Goal: Task Accomplishment & Management: Manage account settings

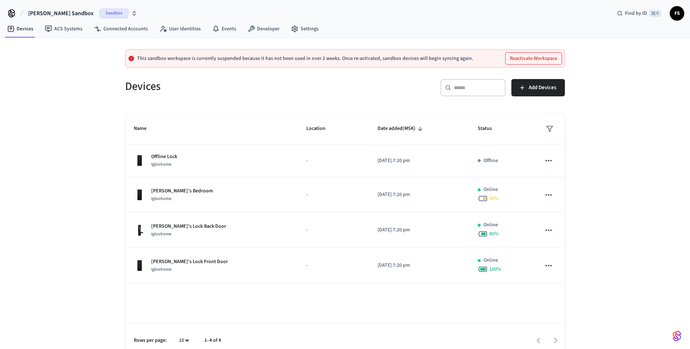
click at [513, 57] on button "Reactivate Workspace" at bounding box center [533, 59] width 56 height 12
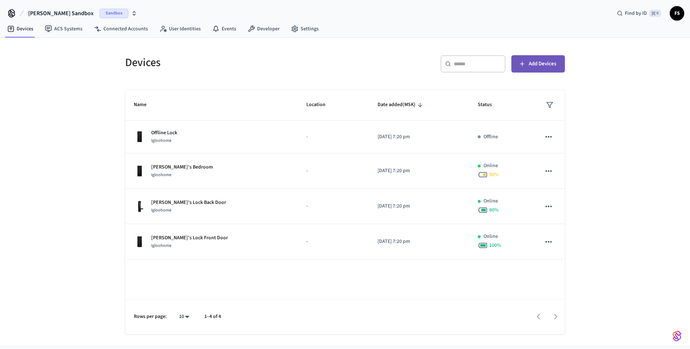
click at [542, 61] on span "Add Devices" at bounding box center [541, 63] width 27 height 9
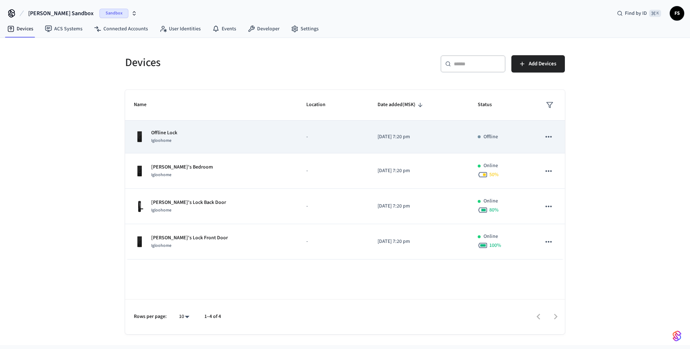
click at [239, 136] on div "Offline Lock Igloohome" at bounding box center [211, 136] width 155 height 15
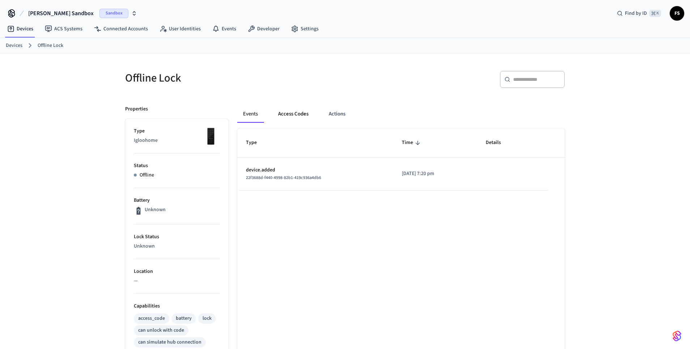
click at [287, 118] on button "Access Codes" at bounding box center [293, 114] width 42 height 17
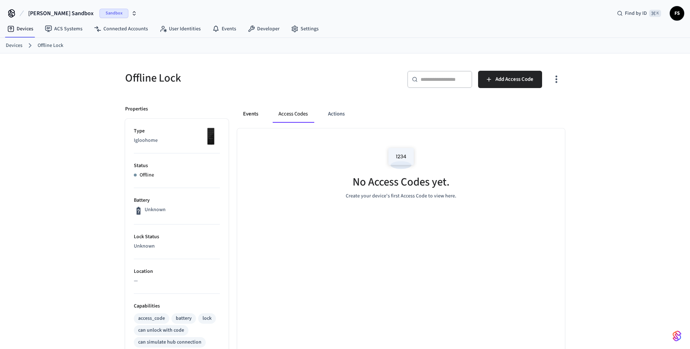
click at [257, 115] on button "Events" at bounding box center [250, 114] width 27 height 17
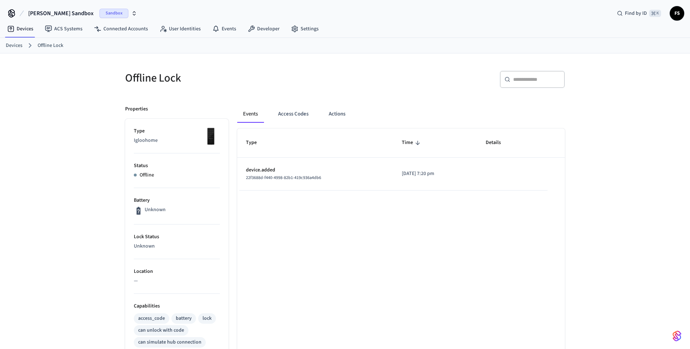
click at [22, 45] on ol "Devices Offline Lock" at bounding box center [348, 45] width 684 height 9
click at [57, 15] on span "Filipp's Sandbox" at bounding box center [60, 13] width 65 height 9
click at [165, 56] on div "Offline Lock ​ ​ Properties Type Igloohome Status Offline Battery Unknown Lock …" at bounding box center [344, 319] width 463 height 532
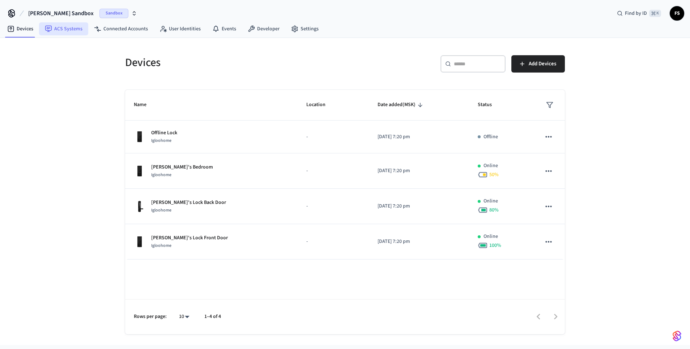
click at [68, 31] on link "ACS Systems" at bounding box center [63, 28] width 49 height 13
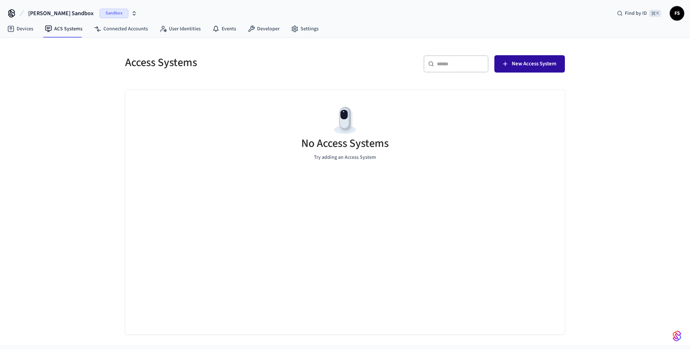
click at [528, 64] on span "New Access System" at bounding box center [533, 63] width 44 height 9
click at [109, 30] on link "Connected Accounts" at bounding box center [120, 28] width 65 height 13
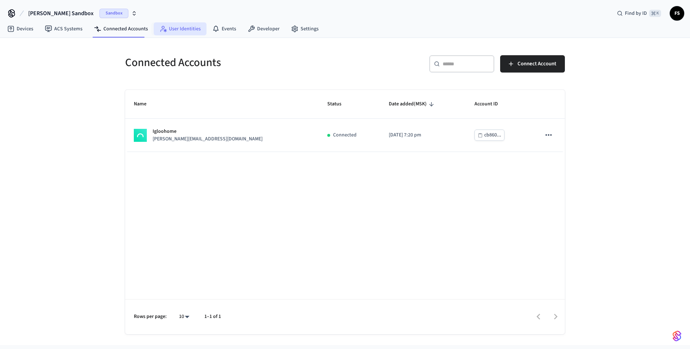
click at [169, 30] on link "User Identities" at bounding box center [180, 28] width 53 height 13
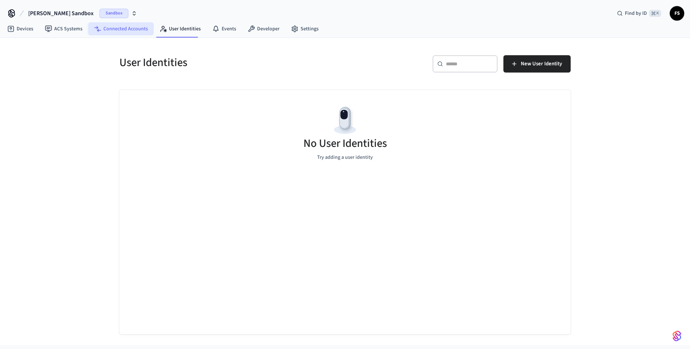
click at [141, 30] on link "Connected Accounts" at bounding box center [120, 28] width 65 height 13
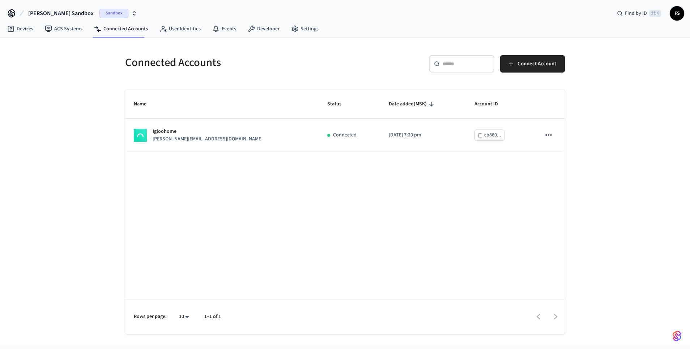
click at [49, 15] on span "Filipp's Sandbox" at bounding box center [60, 13] width 65 height 9
click at [42, 61] on span "New Workspace" at bounding box center [36, 62] width 34 height 8
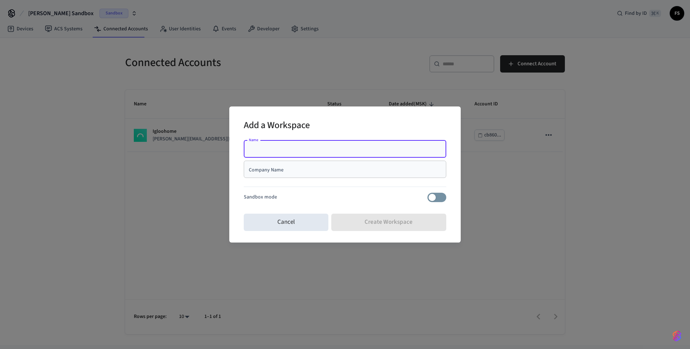
click at [274, 148] on input "Name" at bounding box center [345, 149] width 194 height 7
type input "**"
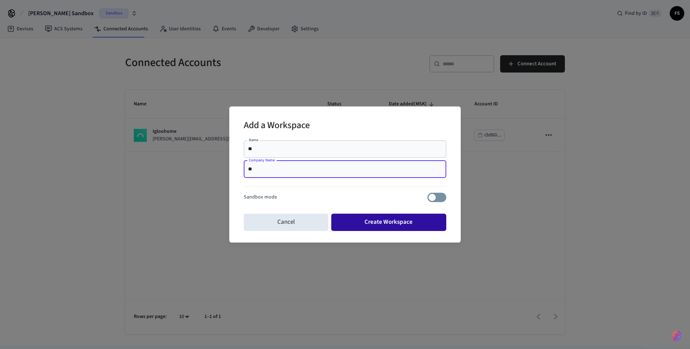
type input "**"
click at [357, 222] on button "Create Workspace" at bounding box center [388, 222] width 115 height 17
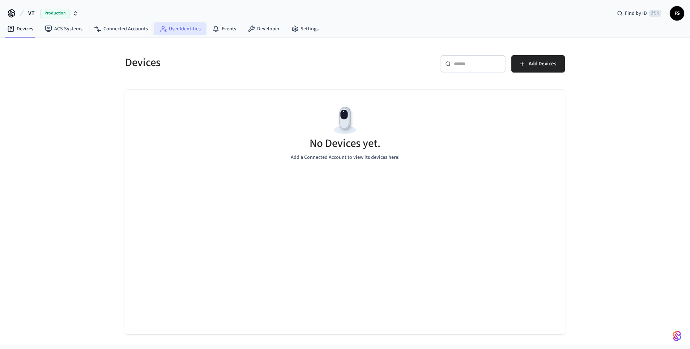
click at [168, 29] on link "User Identities" at bounding box center [180, 28] width 53 height 13
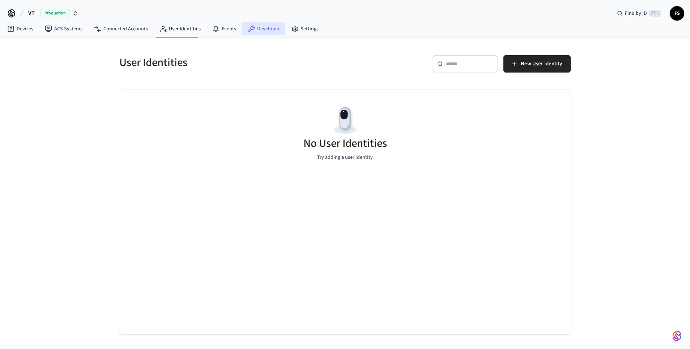
click at [248, 29] on icon at bounding box center [251, 28] width 7 height 7
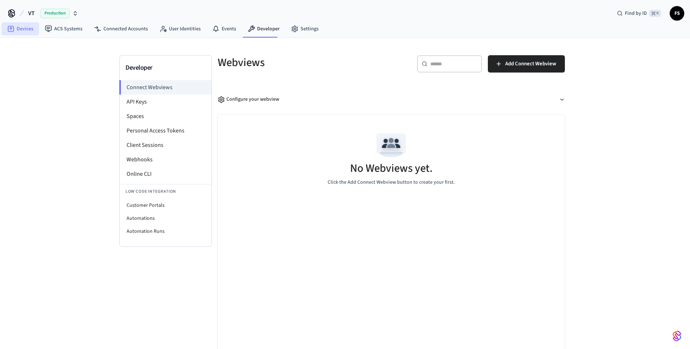
click at [13, 23] on link "Devices" at bounding box center [20, 28] width 38 height 13
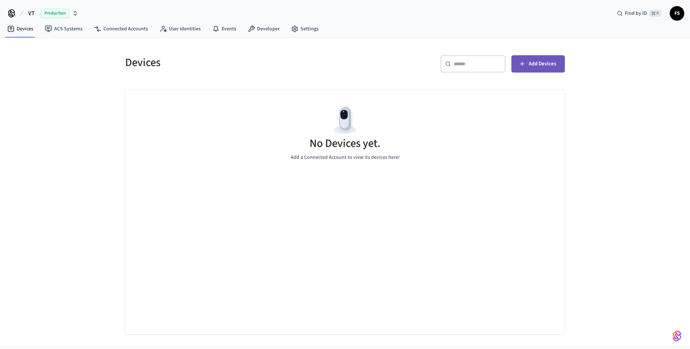
click at [540, 62] on span "Add Devices" at bounding box center [541, 63] width 27 height 9
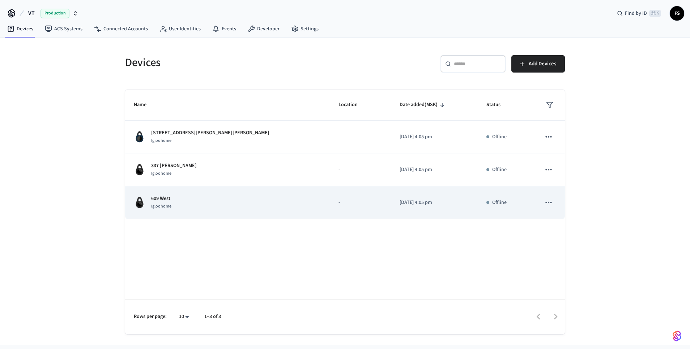
click at [419, 199] on p "[DATE] 4:05 pm" at bounding box center [433, 203] width 69 height 8
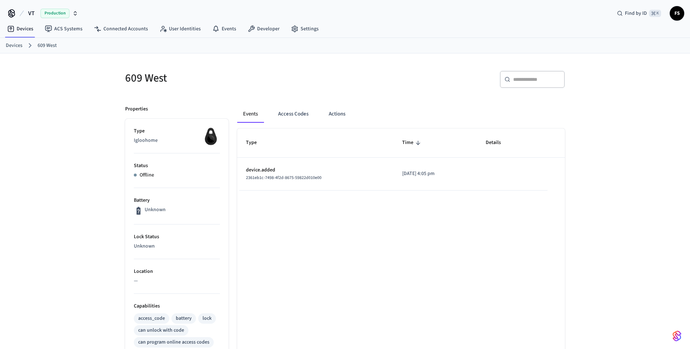
click at [149, 171] on li "Status Offline" at bounding box center [177, 171] width 86 height 35
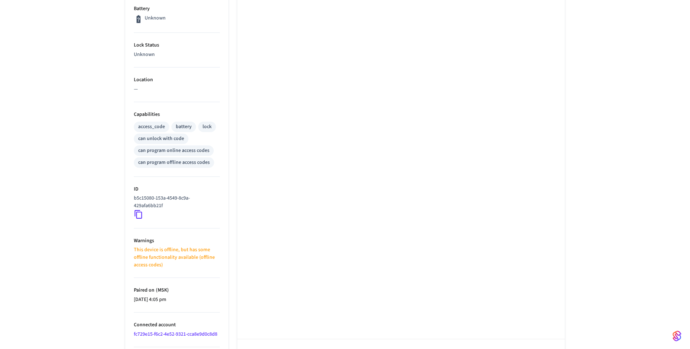
scroll to position [217, 0]
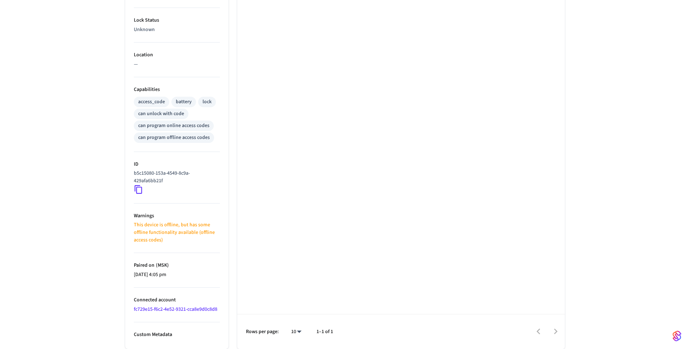
click at [195, 235] on p "This device is offline, but has some offline functionality available (offline a…" at bounding box center [177, 233] width 86 height 23
click at [200, 236] on p "This device is offline, but has some offline functionality available (offline a…" at bounding box center [177, 233] width 86 height 23
drag, startPoint x: 173, startPoint y: 239, endPoint x: 125, endPoint y: 224, distance: 50.5
click at [125, 224] on ul "Type Igloohome Status Offline Battery Unknown Lock Status Unknown Location — Ca…" at bounding box center [176, 125] width 103 height 447
copy p "This device is offline, but has some offline functionality available (offline a…"
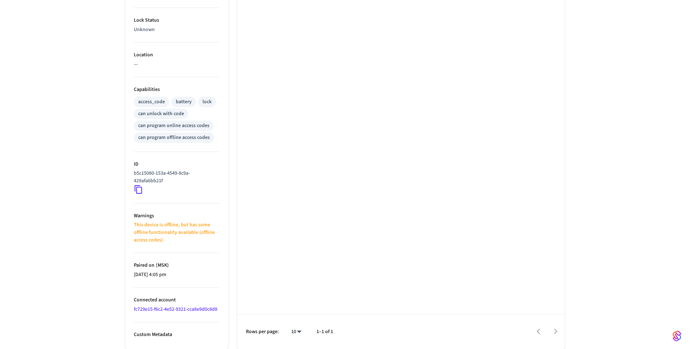
click at [52, 49] on div "609 West ​ ​ Properties Type Igloohome Status Offline Battery Unknown Lock Stat…" at bounding box center [345, 93] width 690 height 513
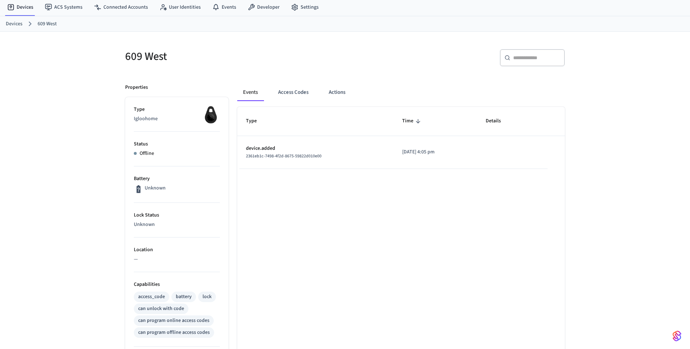
scroll to position [0, 0]
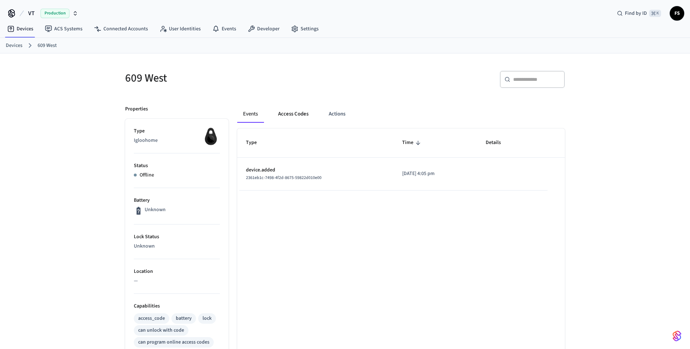
click at [294, 118] on button "Access Codes" at bounding box center [293, 114] width 42 height 17
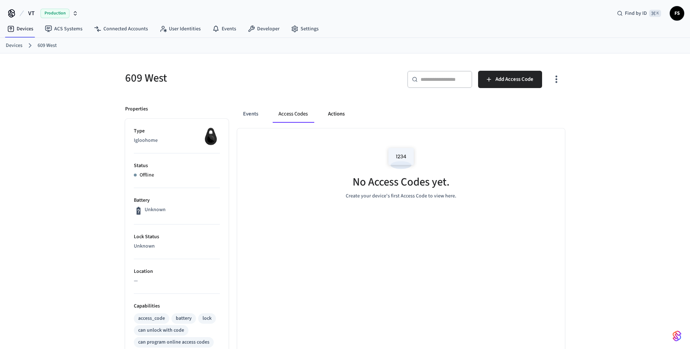
click at [327, 115] on button "Actions" at bounding box center [336, 114] width 28 height 17
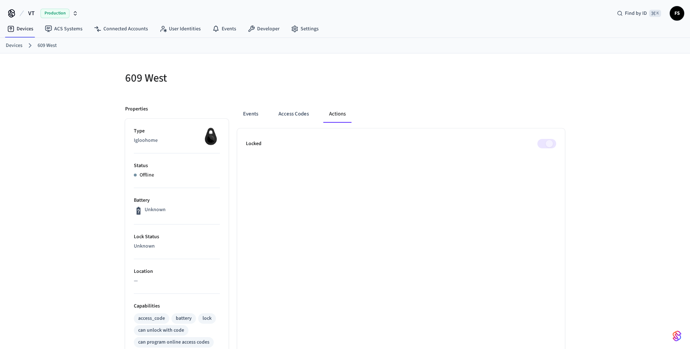
click at [550, 145] on span at bounding box center [546, 143] width 19 height 9
click at [546, 144] on span at bounding box center [546, 143] width 19 height 9
click at [309, 115] on button "Access Codes" at bounding box center [293, 114] width 42 height 17
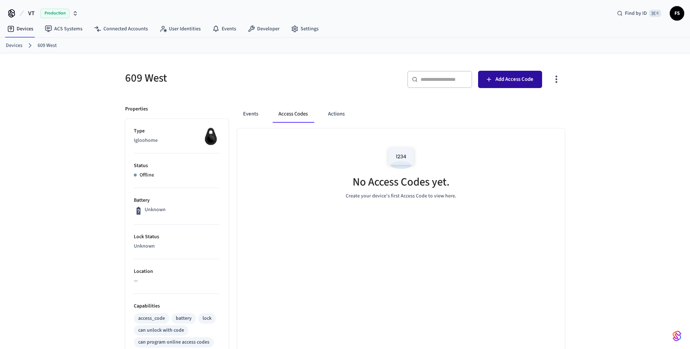
click at [490, 82] on icon "button" at bounding box center [488, 79] width 7 height 7
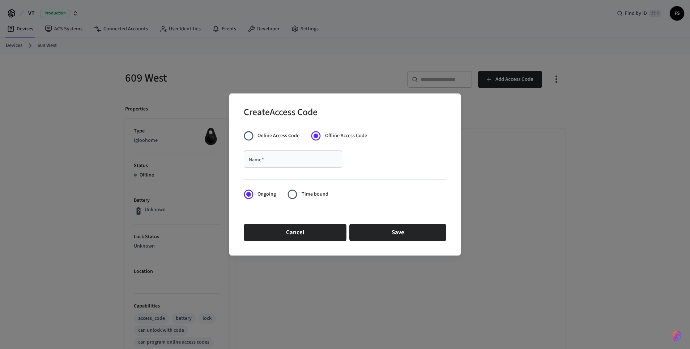
click at [283, 136] on span "Online Access Code" at bounding box center [278, 136] width 42 height 8
click at [273, 133] on span "Online Access Code" at bounding box center [278, 136] width 42 height 8
click at [313, 194] on span "Time bound" at bounding box center [314, 195] width 27 height 8
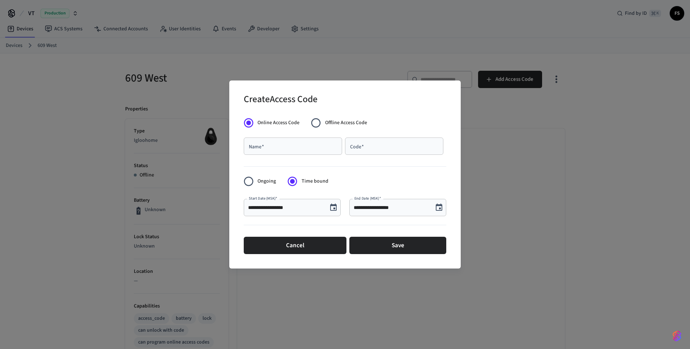
click at [268, 181] on span "Ongoing" at bounding box center [266, 182] width 18 height 8
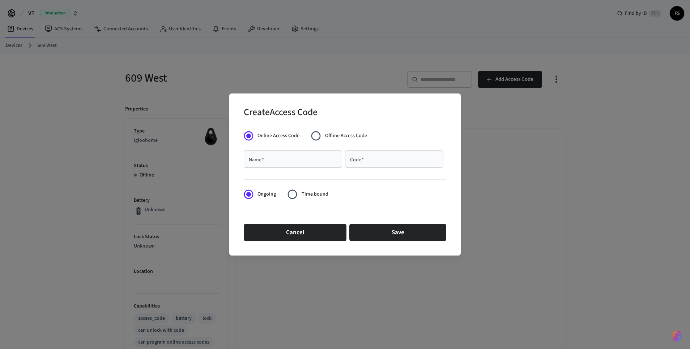
click at [335, 133] on span "Offline Access Code" at bounding box center [346, 136] width 42 height 8
click at [307, 166] on div "Name   *" at bounding box center [293, 159] width 98 height 17
type input "**"
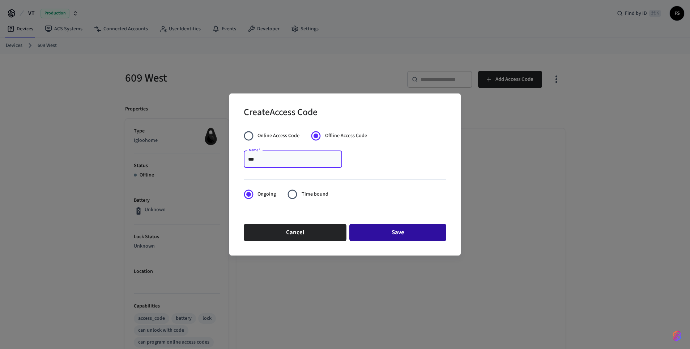
type input "***"
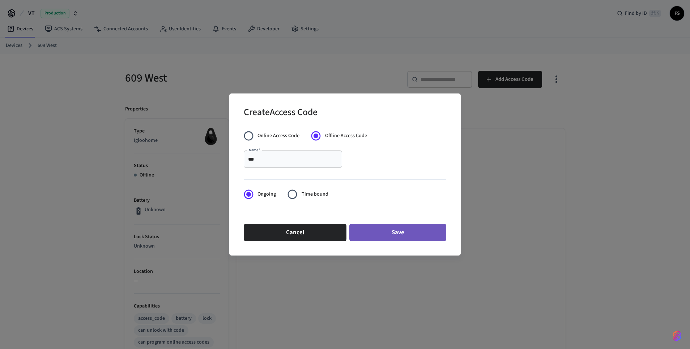
click at [372, 232] on button "Save" at bounding box center [397, 232] width 97 height 17
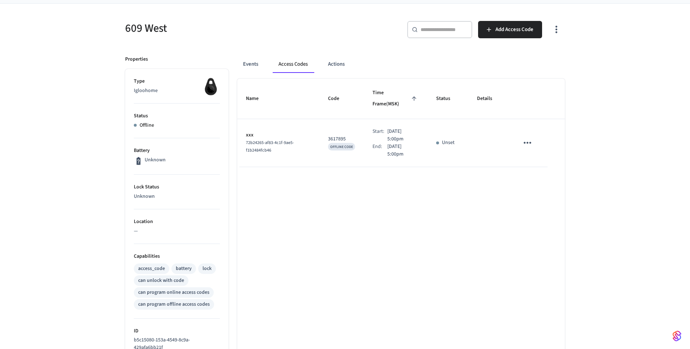
scroll to position [64, 0]
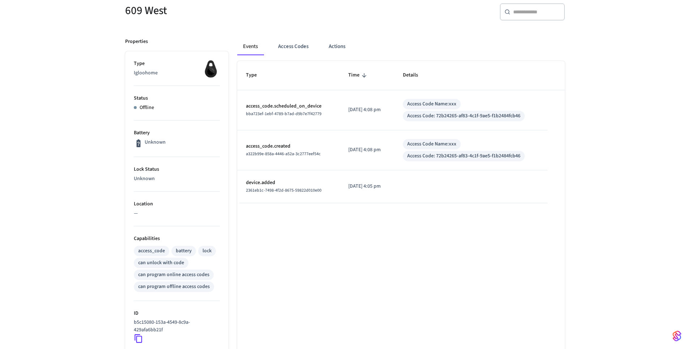
scroll to position [65, 0]
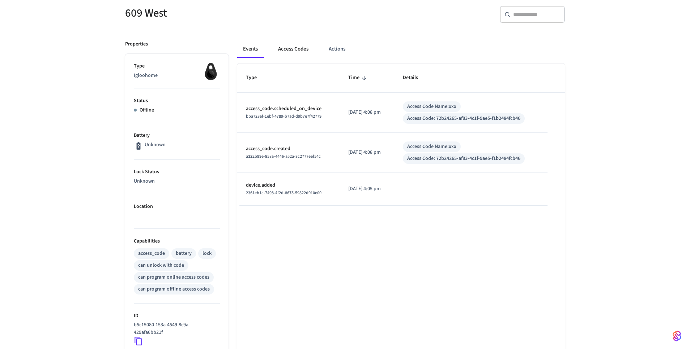
click at [304, 51] on button "Access Codes" at bounding box center [293, 48] width 42 height 17
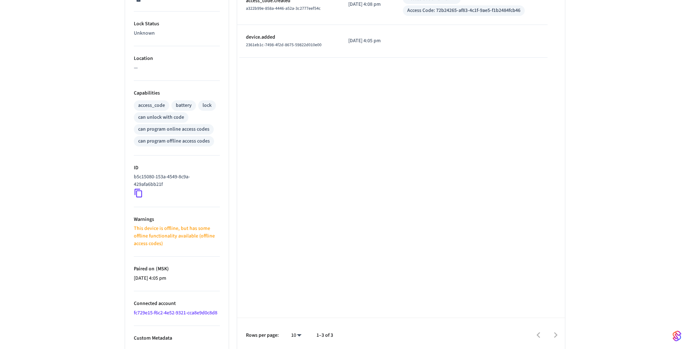
scroll to position [217, 0]
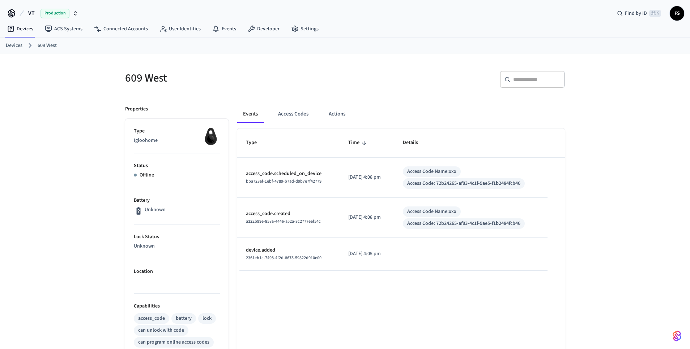
click at [15, 47] on link "Devices" at bounding box center [14, 46] width 17 height 8
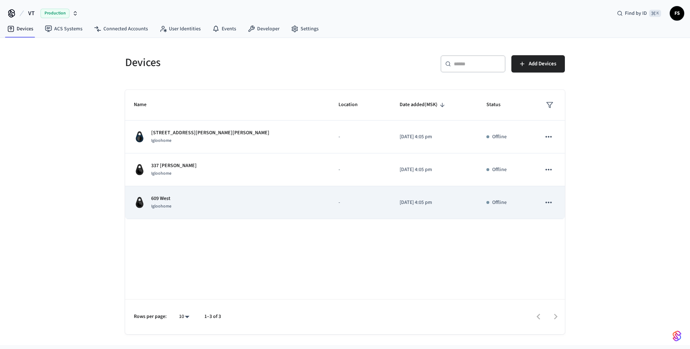
click at [549, 205] on icon "sticky table" at bounding box center [548, 202] width 9 height 9
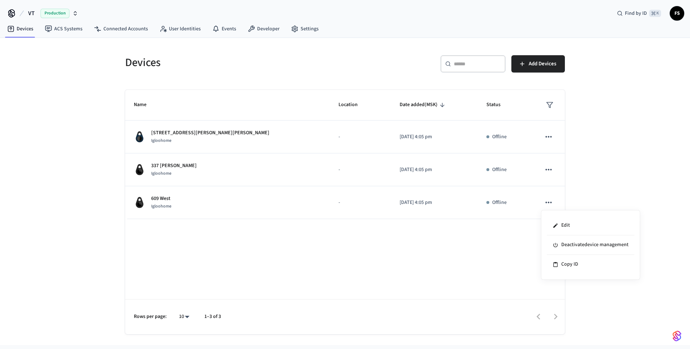
drag, startPoint x: 417, startPoint y: 231, endPoint x: 363, endPoint y: 224, distance: 54.6
click at [417, 232] on div at bounding box center [345, 174] width 690 height 349
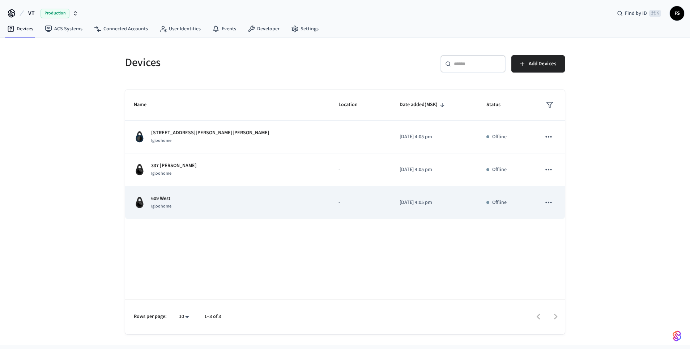
click at [169, 198] on p "609 West" at bounding box center [161, 199] width 20 height 8
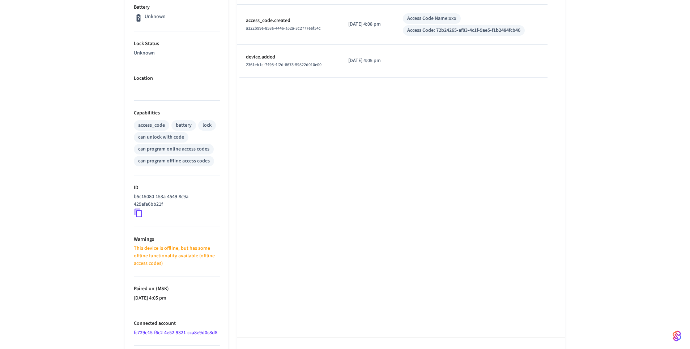
scroll to position [217, 0]
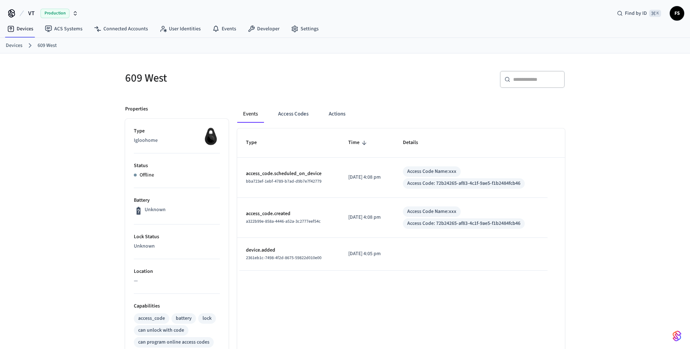
click at [139, 169] on p "Status" at bounding box center [177, 166] width 86 height 8
click at [16, 45] on link "Devices" at bounding box center [14, 46] width 17 height 8
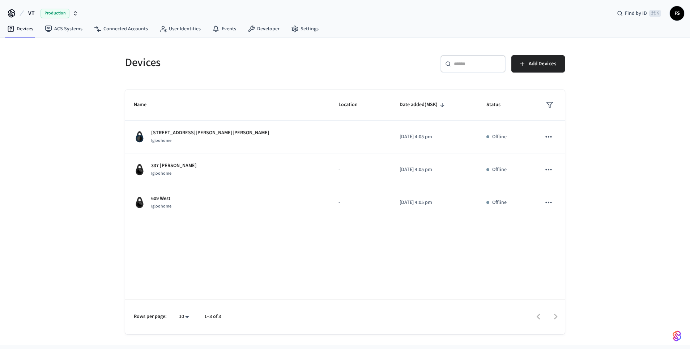
click at [103, 64] on div "Devices ​ ​ Add Devices Name Location Date added (MSK) Status 170 [PERSON_NAME]…" at bounding box center [345, 192] width 690 height 308
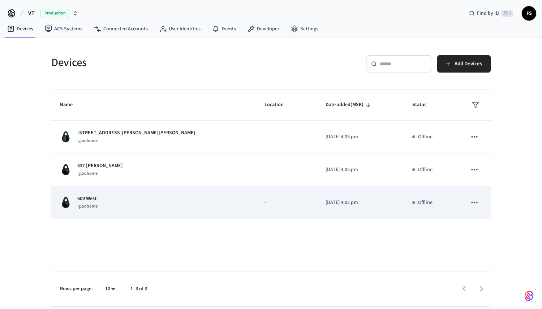
click at [418, 203] on p "Offline" at bounding box center [425, 203] width 14 height 8
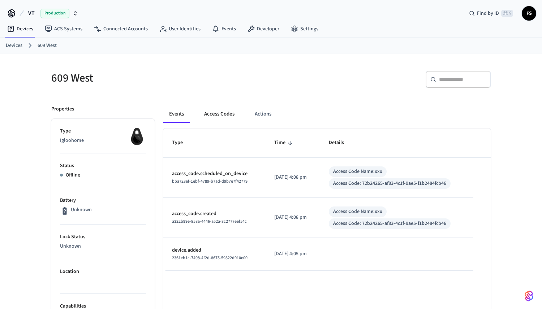
click at [229, 116] on button "Access Codes" at bounding box center [219, 114] width 42 height 17
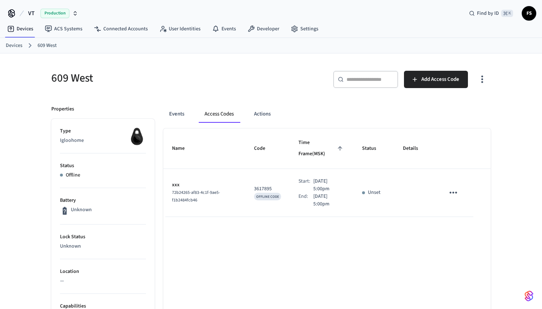
click at [459, 184] on button "sticky table" at bounding box center [453, 192] width 17 height 17
click at [326, 277] on div at bounding box center [271, 154] width 542 height 309
click at [267, 109] on button "Actions" at bounding box center [262, 114] width 28 height 17
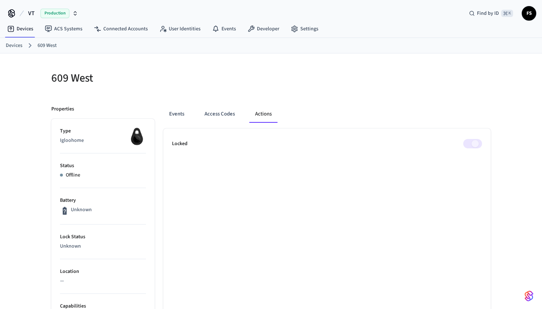
click at [20, 47] on link "Devices" at bounding box center [14, 46] width 17 height 8
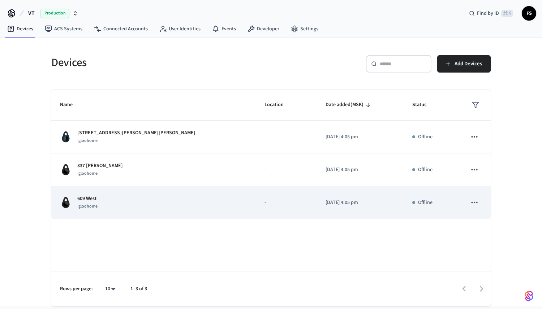
click at [326, 201] on p "[DATE] 4:05 pm" at bounding box center [360, 203] width 69 height 8
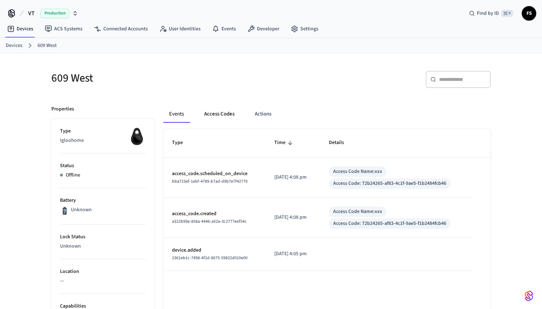
click at [219, 116] on button "Access Codes" at bounding box center [219, 114] width 42 height 17
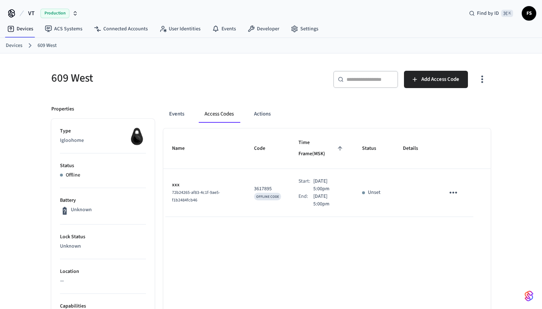
click at [254, 185] on p "3617895" at bounding box center [267, 189] width 27 height 8
click at [255, 185] on p "3617895" at bounding box center [267, 189] width 27 height 8
click at [450, 187] on icon "sticky table" at bounding box center [453, 192] width 11 height 11
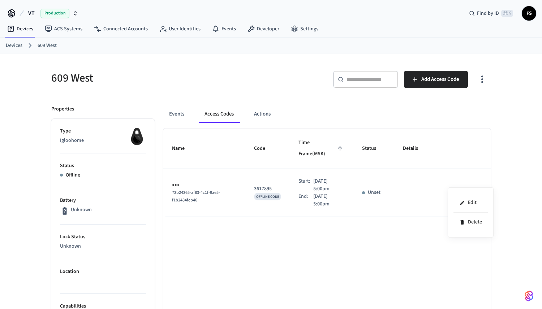
click at [406, 180] on div at bounding box center [271, 154] width 542 height 309
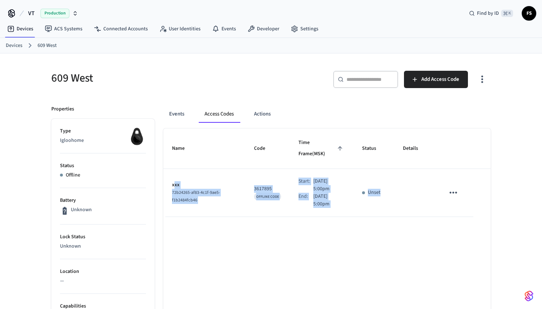
drag, startPoint x: 173, startPoint y: 173, endPoint x: 412, endPoint y: 191, distance: 239.2
click at [412, 191] on tr "xxx 72b24265-af83-4c1f-9ae5-f1b2484fcb46 3617895 OFFLINE CODE Start: Aug 15th 2…" at bounding box center [326, 193] width 327 height 48
click at [457, 75] on span "Add Access Code" at bounding box center [440, 79] width 38 height 9
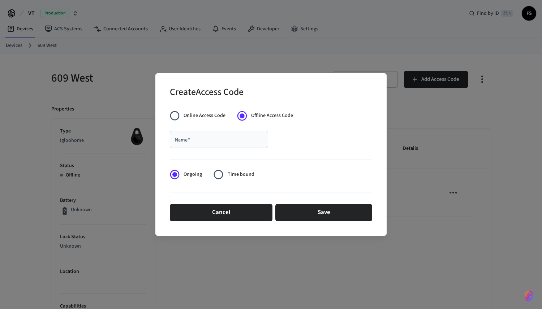
click at [212, 116] on span "Online Access Code" at bounding box center [205, 116] width 42 height 8
click at [251, 117] on span "Offline Access Code" at bounding box center [272, 116] width 42 height 8
click at [214, 115] on span "Online Access Code" at bounding box center [205, 116] width 42 height 8
click at [285, 116] on span "Offline Access Code" at bounding box center [272, 116] width 42 height 8
click at [197, 117] on span "Online Access Code" at bounding box center [205, 116] width 42 height 8
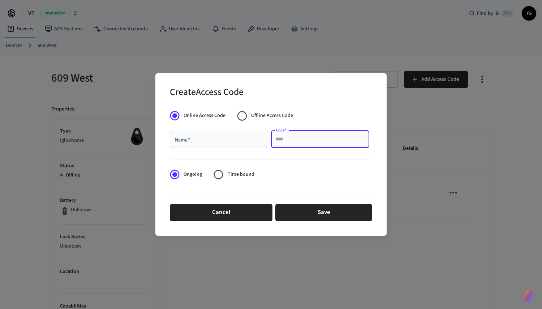
click at [299, 141] on input "Code   *" at bounding box center [320, 139] width 90 height 7
click at [205, 216] on button "Cancel" at bounding box center [221, 212] width 103 height 17
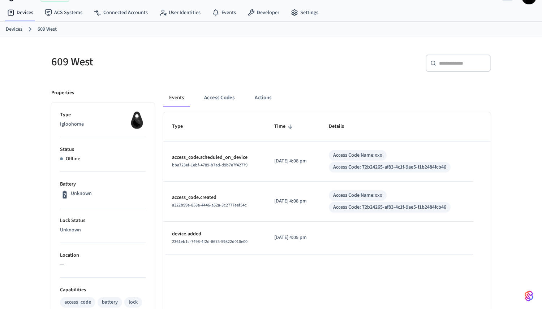
scroll to position [10, 0]
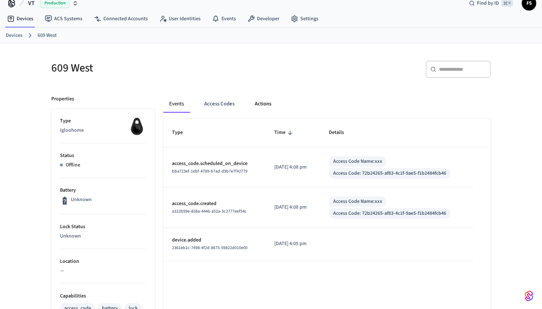
click at [269, 108] on button "Actions" at bounding box center [263, 103] width 28 height 17
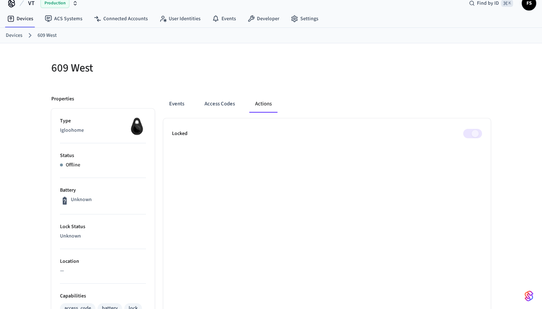
click at [473, 133] on span at bounding box center [472, 133] width 19 height 9
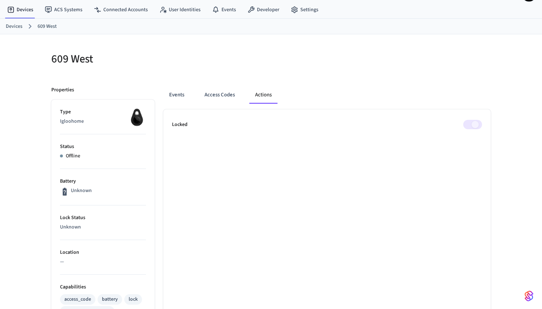
scroll to position [20, 0]
click at [229, 94] on button "Access Codes" at bounding box center [220, 94] width 42 height 17
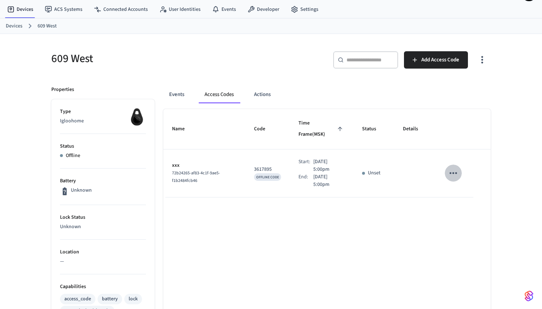
click at [451, 168] on icon "sticky table" at bounding box center [453, 173] width 11 height 11
click at [461, 188] on li "Edit" at bounding box center [471, 184] width 34 height 20
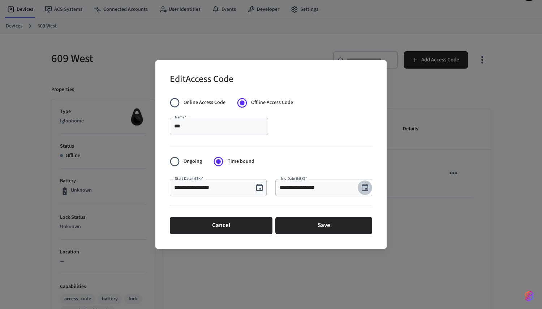
click at [368, 190] on icon "Choose date, selected date is Aug 16, 2025" at bounding box center [365, 187] width 7 height 7
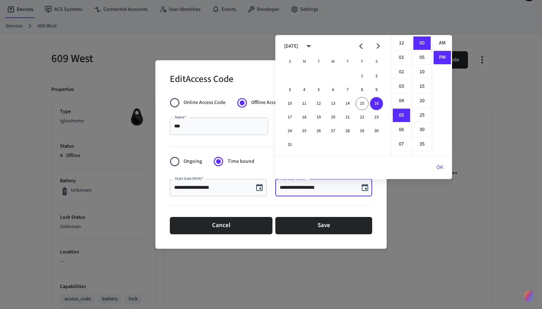
scroll to position [13, 0]
click at [373, 129] on button "30" at bounding box center [376, 131] width 13 height 13
type input "**********"
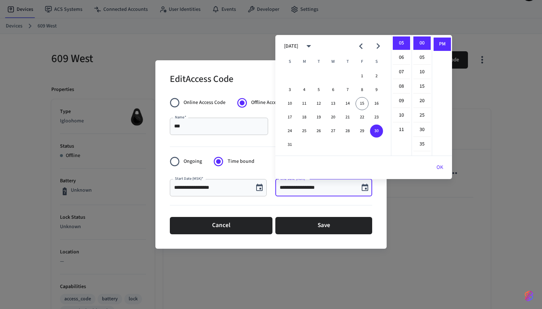
click at [443, 166] on button "OK" at bounding box center [440, 167] width 24 height 17
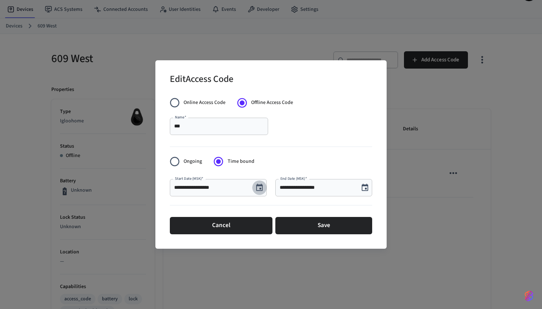
click at [256, 189] on icon "Choose date, selected date is Aug 15, 2025" at bounding box center [259, 188] width 9 height 9
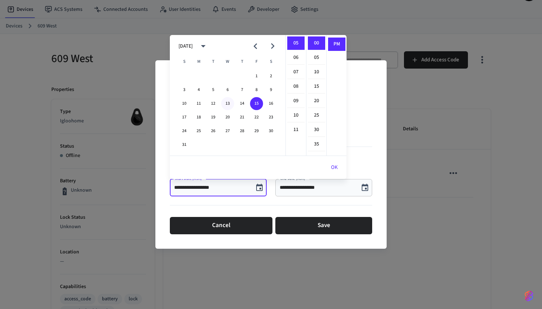
click at [230, 105] on button "13" at bounding box center [227, 103] width 13 height 13
type input "**********"
click at [334, 169] on button "OK" at bounding box center [334, 167] width 24 height 17
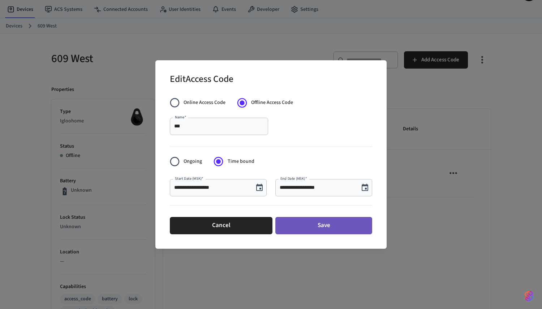
click at [332, 225] on button "Save" at bounding box center [323, 225] width 97 height 17
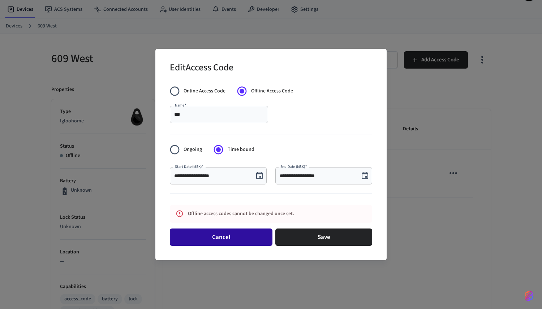
click at [253, 236] on button "Cancel" at bounding box center [221, 237] width 103 height 17
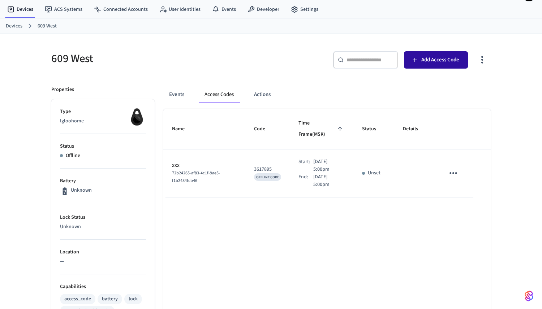
click at [425, 59] on span "Add Access Code" at bounding box center [440, 59] width 38 height 9
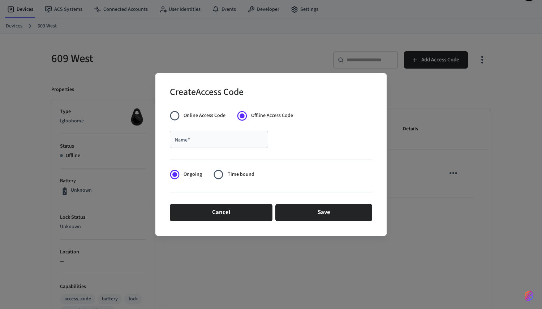
click at [229, 137] on input "Name   *" at bounding box center [219, 139] width 90 height 7
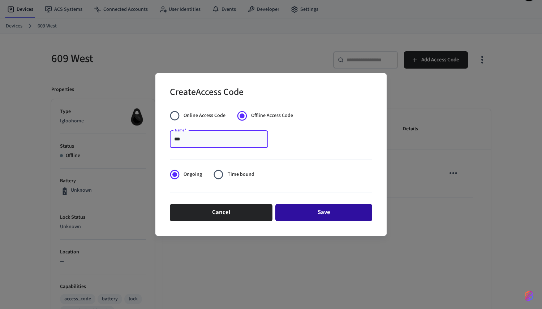
type input "***"
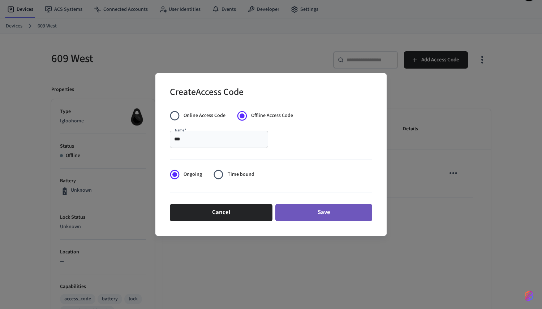
click at [313, 212] on button "Save" at bounding box center [323, 212] width 97 height 17
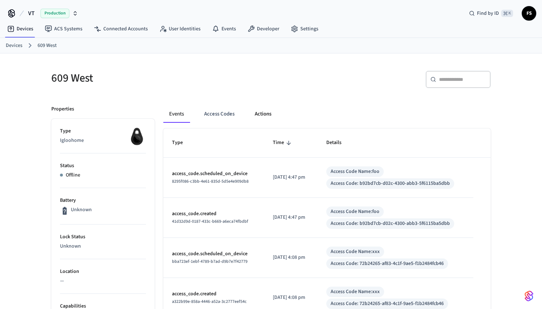
click at [261, 118] on button "Actions" at bounding box center [263, 114] width 28 height 17
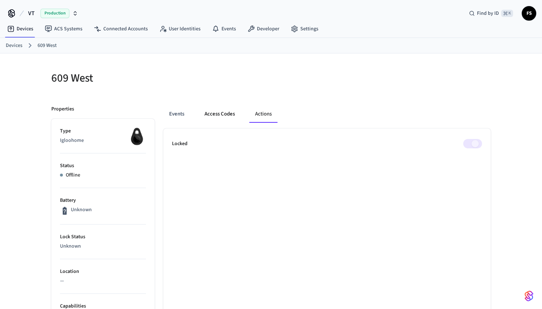
click at [225, 113] on button "Access Codes" at bounding box center [220, 114] width 42 height 17
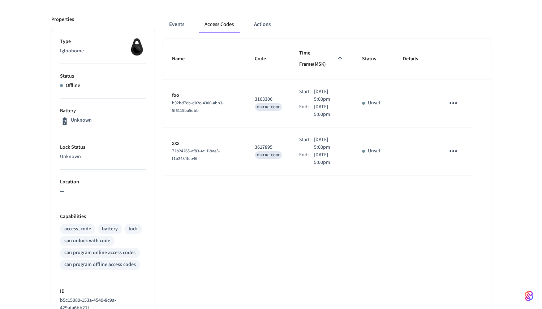
scroll to position [102, 0]
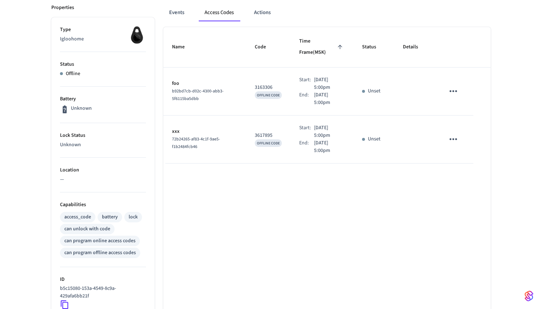
click at [456, 86] on icon "sticky table" at bounding box center [453, 91] width 11 height 11
click at [462, 123] on icon at bounding box center [461, 121] width 3 height 4
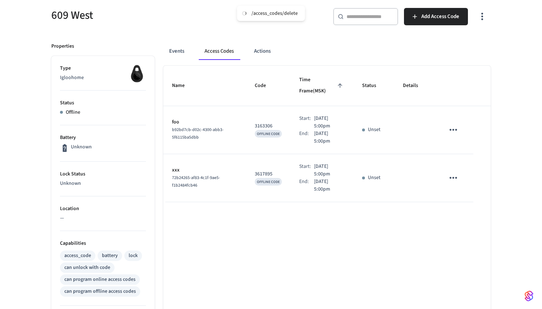
scroll to position [0, 0]
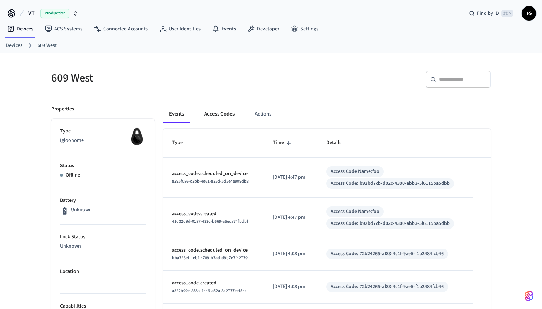
click at [226, 120] on button "Access Codes" at bounding box center [219, 114] width 42 height 17
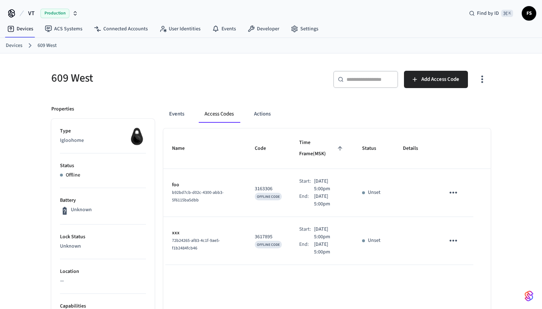
click at [464, 179] on td "sticky table" at bounding box center [454, 193] width 37 height 48
click at [454, 187] on icon "sticky table" at bounding box center [453, 192] width 11 height 11
click at [469, 219] on li "Delete" at bounding box center [471, 222] width 34 height 19
click at [452, 83] on span "Add Access Code" at bounding box center [440, 79] width 38 height 9
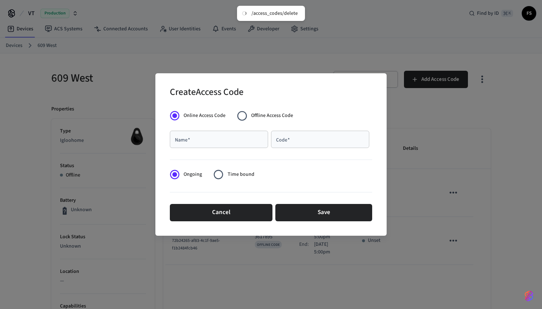
click at [286, 116] on span "Offline Access Code" at bounding box center [272, 116] width 42 height 8
click at [238, 175] on span "Time bound" at bounding box center [241, 175] width 27 height 8
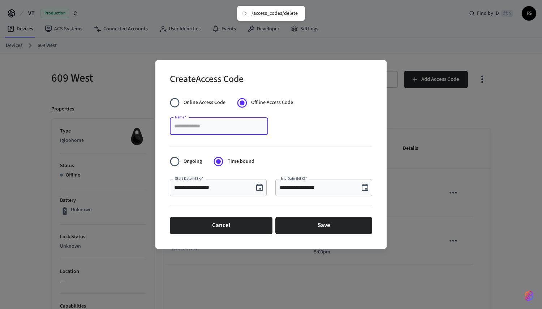
click at [240, 128] on input "Name   *" at bounding box center [219, 126] width 90 height 7
type input "*"
type input "***"
click at [245, 183] on div "**********" at bounding box center [218, 187] width 97 height 17
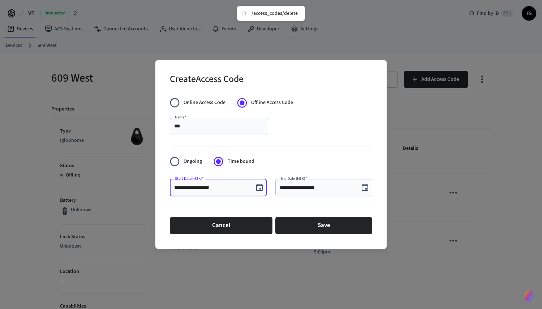
click at [257, 186] on icon "Choose date, selected date is Aug 15, 2025" at bounding box center [259, 187] width 7 height 7
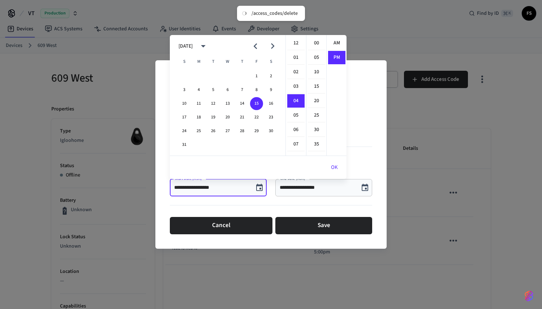
scroll to position [13, 0]
click at [261, 81] on button "1" at bounding box center [256, 76] width 13 height 13
type input "**********"
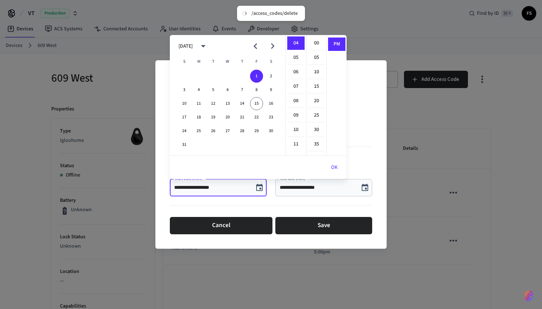
click at [365, 187] on icon "Choose date, selected date is Aug 15, 2025" at bounding box center [365, 188] width 9 height 9
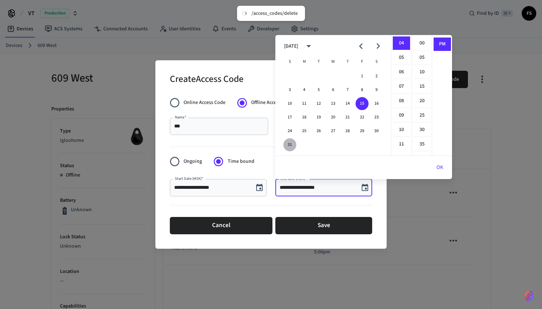
click at [285, 143] on button "31" at bounding box center [289, 144] width 13 height 13
type input "**********"
click at [285, 143] on button "31" at bounding box center [289, 144] width 13 height 13
click at [384, 199] on div "**********" at bounding box center [270, 154] width 231 height 189
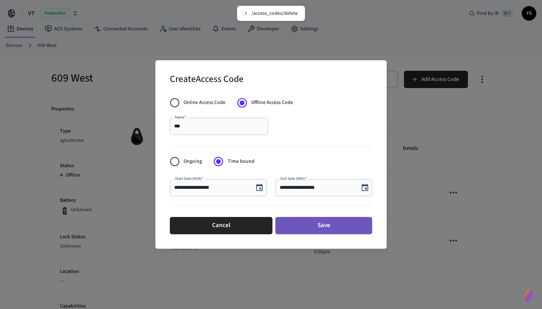
click at [324, 222] on button "Save" at bounding box center [323, 225] width 97 height 17
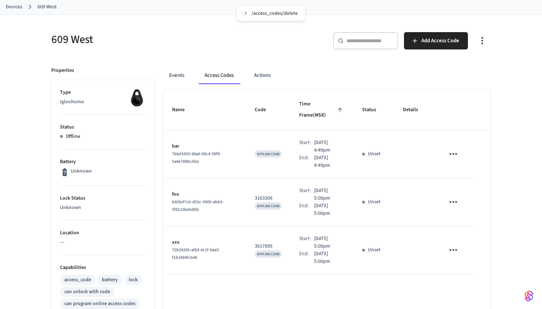
scroll to position [44, 0]
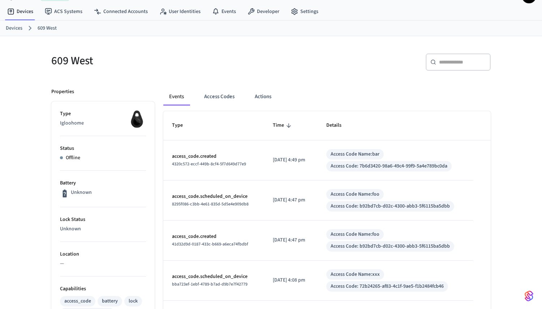
scroll to position [19, 0]
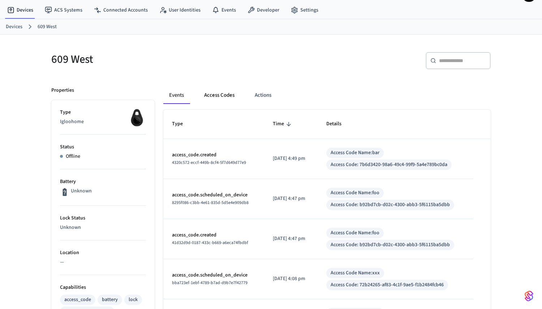
click at [232, 96] on button "Access Codes" at bounding box center [219, 95] width 42 height 17
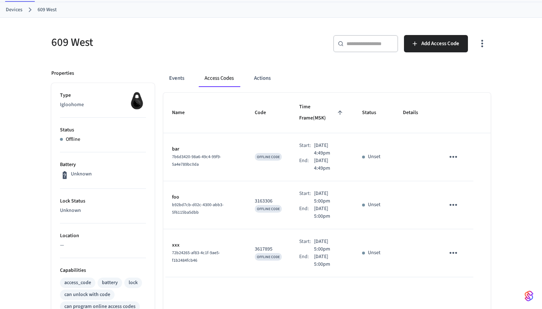
scroll to position [38, 0]
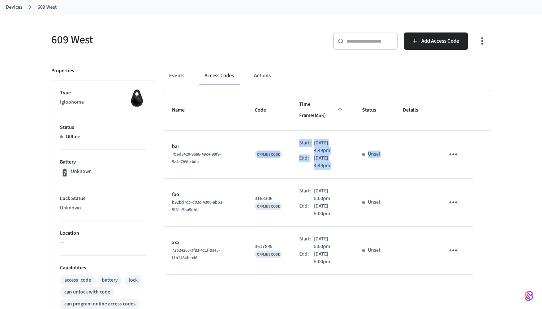
drag, startPoint x: 253, startPoint y: 137, endPoint x: 390, endPoint y: 157, distance: 139.2
click at [390, 157] on tr "bar 7b6d3420-98a6-49c4-99f9-5a4e789bc0da OFFLINE CODE Start: [DATE] 4:49pm End:…" at bounding box center [326, 155] width 327 height 48
click at [390, 157] on td "Unset" at bounding box center [373, 155] width 41 height 48
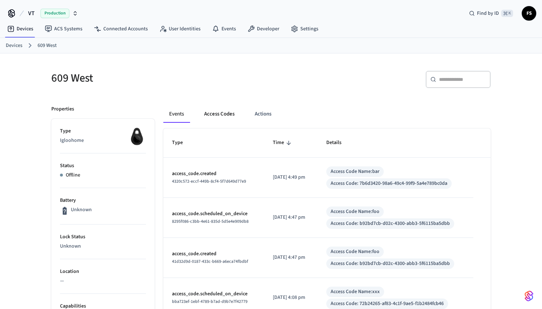
click at [231, 111] on button "Access Codes" at bounding box center [219, 114] width 42 height 17
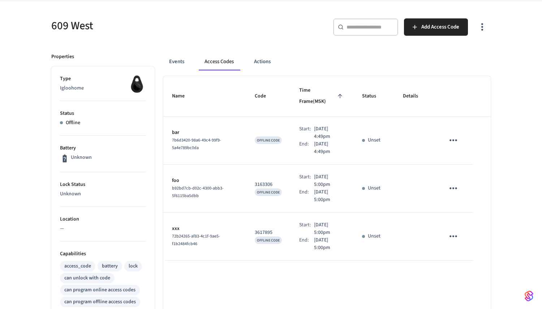
scroll to position [46, 0]
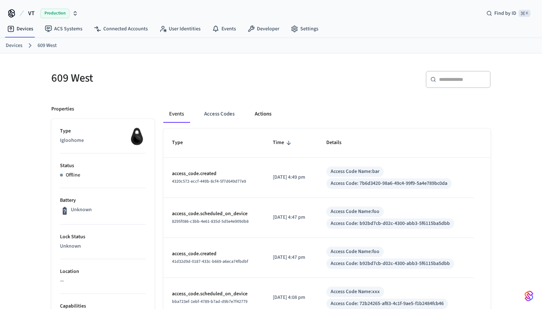
click at [256, 116] on button "Actions" at bounding box center [263, 114] width 28 height 17
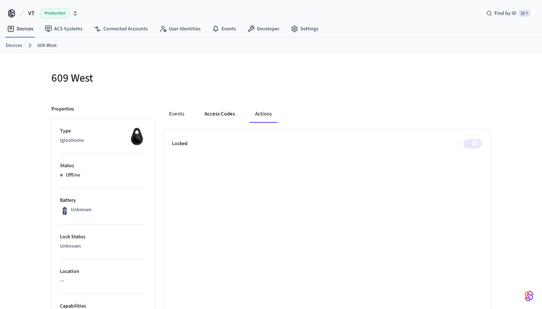
click at [222, 116] on button "Access Codes" at bounding box center [220, 114] width 42 height 17
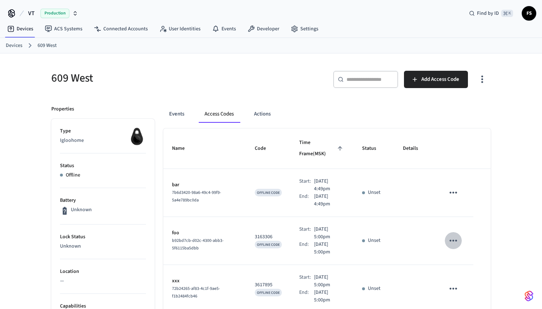
click at [448, 235] on icon "sticky table" at bounding box center [453, 240] width 11 height 11
click at [456, 269] on li "Delete" at bounding box center [471, 270] width 34 height 19
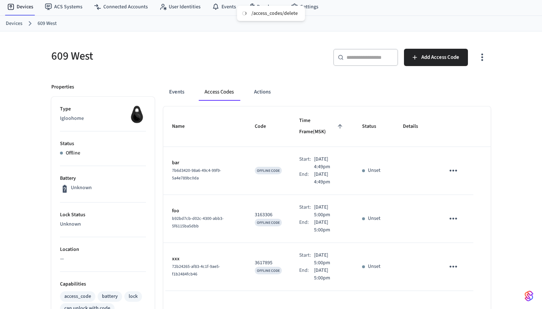
click at [265, 211] on p "3163306" at bounding box center [268, 215] width 27 height 8
click at [255, 259] on p "3617895" at bounding box center [268, 263] width 27 height 8
click at [256, 153] on td "OFFLINE CODE" at bounding box center [268, 171] width 44 height 48
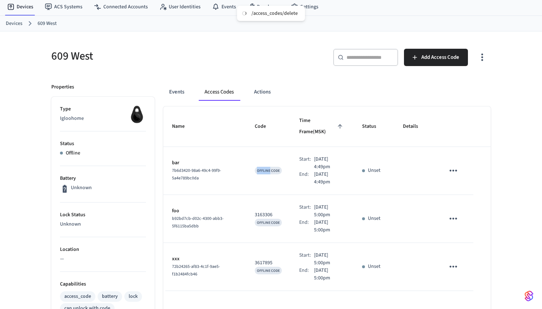
drag, startPoint x: 256, startPoint y: 153, endPoint x: 273, endPoint y: 153, distance: 17.0
click at [270, 153] on td "OFFLINE CODE" at bounding box center [268, 171] width 44 height 48
click at [315, 156] on p "[DATE] 4:49pm" at bounding box center [329, 163] width 31 height 15
click at [260, 147] on td "OFFLINE CODE" at bounding box center [268, 171] width 44 height 48
click at [259, 147] on td "OFFLINE CODE" at bounding box center [268, 171] width 44 height 48
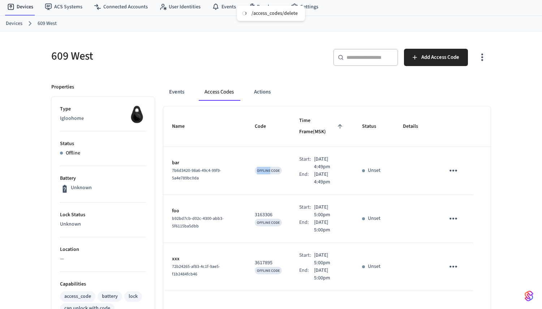
click at [259, 147] on td "OFFLINE CODE" at bounding box center [268, 171] width 44 height 48
click at [73, 151] on p "Offline" at bounding box center [73, 154] width 14 height 8
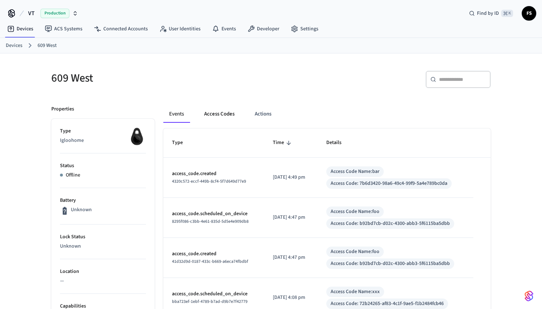
click at [213, 112] on button "Access Codes" at bounding box center [219, 114] width 42 height 17
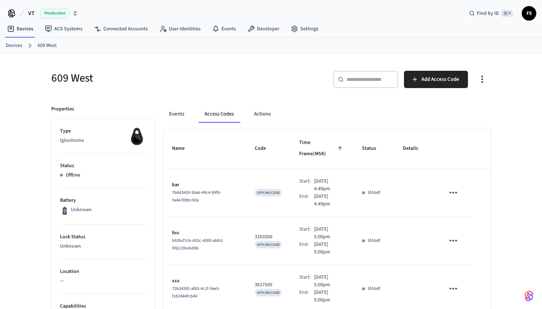
click at [467, 234] on td "sticky table" at bounding box center [454, 241] width 37 height 48
click at [455, 235] on icon "sticky table" at bounding box center [453, 240] width 11 height 11
click at [469, 216] on div at bounding box center [271, 154] width 542 height 309
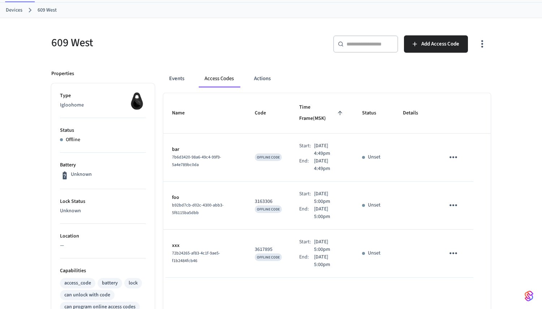
scroll to position [43, 0]
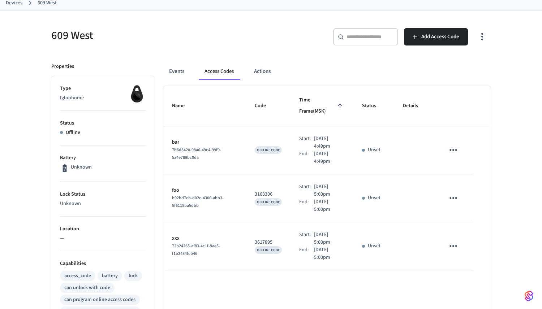
click at [452, 193] on icon "sticky table" at bounding box center [453, 198] width 11 height 11
click at [463, 229] on icon at bounding box center [461, 228] width 3 height 4
drag, startPoint x: 376, startPoint y: 188, endPoint x: 363, endPoint y: 189, distance: 13.1
click at [363, 194] on div "Set" at bounding box center [373, 198] width 23 height 8
click at [381, 194] on div "Set" at bounding box center [373, 198] width 23 height 8
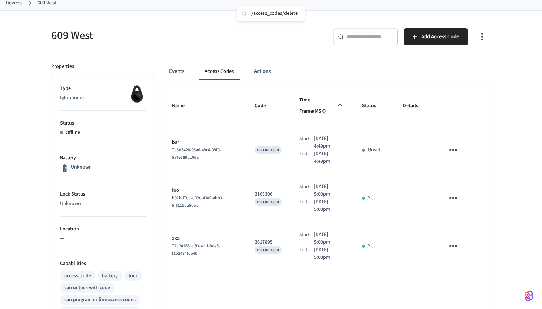
click at [257, 191] on p "3163306" at bounding box center [268, 195] width 27 height 8
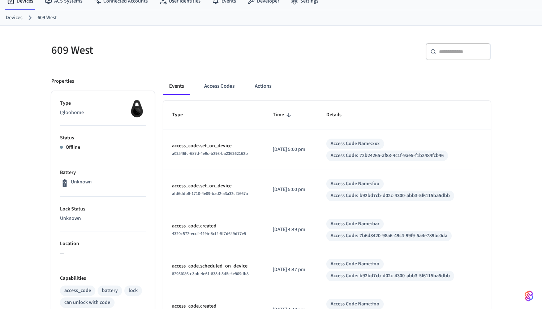
scroll to position [26, 0]
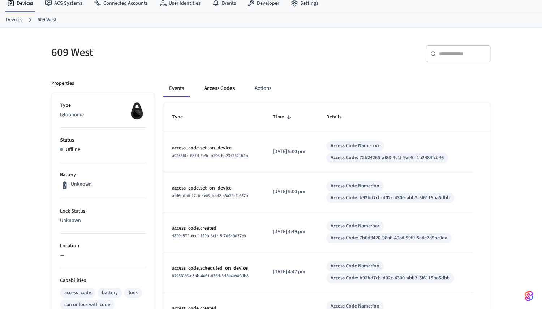
click at [219, 96] on button "Access Codes" at bounding box center [219, 88] width 42 height 17
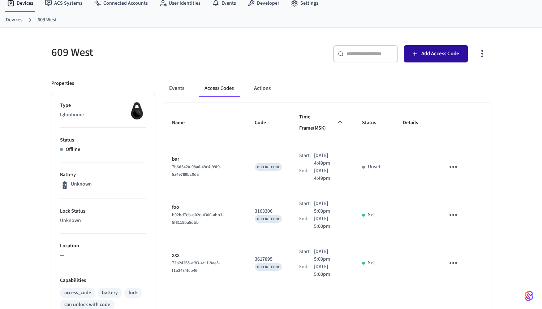
click at [447, 55] on span "Add Access Code" at bounding box center [440, 53] width 38 height 9
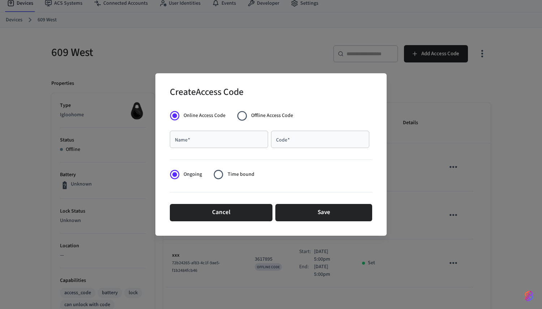
click at [258, 118] on span "Offline Access Code" at bounding box center [272, 116] width 42 height 8
click at [250, 143] on div "Name   *" at bounding box center [219, 139] width 98 height 17
type input "***"
click at [205, 118] on span "Online Access Code" at bounding box center [205, 116] width 42 height 8
click at [281, 137] on input "Code   *" at bounding box center [320, 139] width 90 height 7
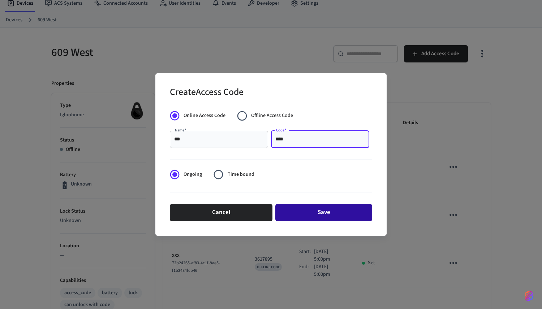
type input "****"
click at [289, 214] on button "Save" at bounding box center [323, 212] width 97 height 17
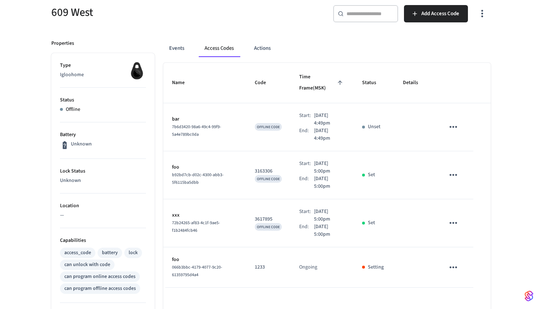
scroll to position [68, 0]
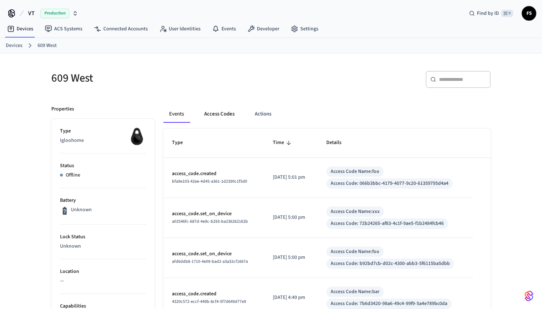
click at [219, 113] on button "Access Codes" at bounding box center [219, 114] width 42 height 17
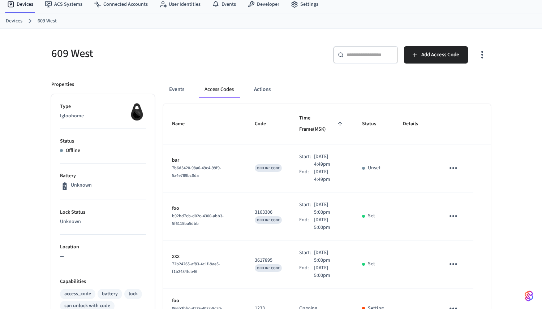
scroll to position [8, 0]
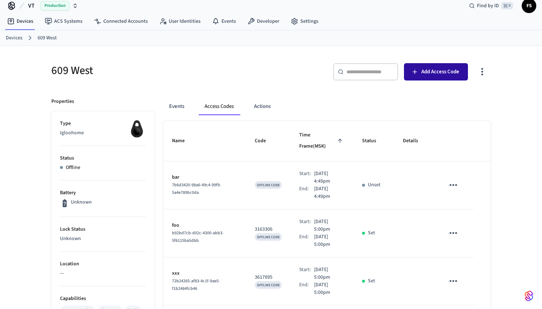
click at [411, 74] on icon "button" at bounding box center [414, 71] width 7 height 7
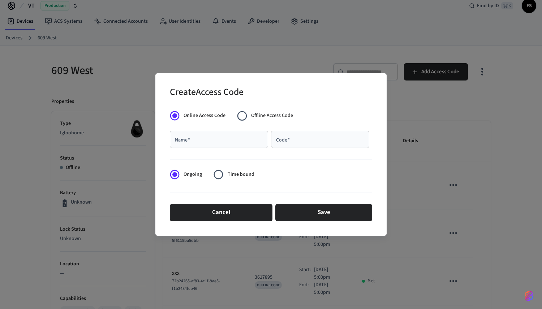
click at [266, 118] on span "Offline Access Code" at bounding box center [272, 116] width 42 height 8
click at [235, 142] on input "Name   *" at bounding box center [219, 139] width 90 height 7
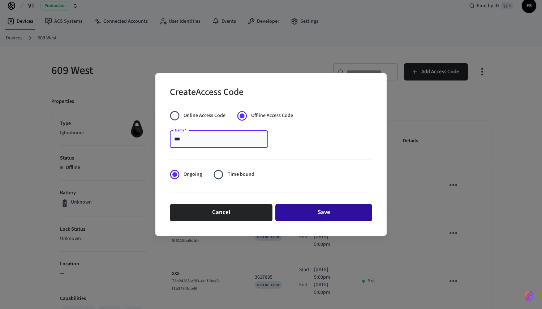
type input "***"
click at [317, 209] on button "Save" at bounding box center [323, 212] width 97 height 17
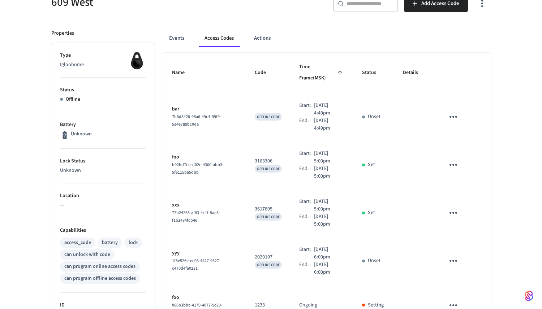
scroll to position [0, 0]
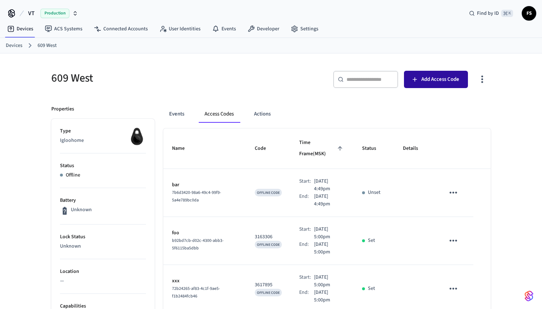
click at [445, 83] on span "Add Access Code" at bounding box center [440, 79] width 38 height 9
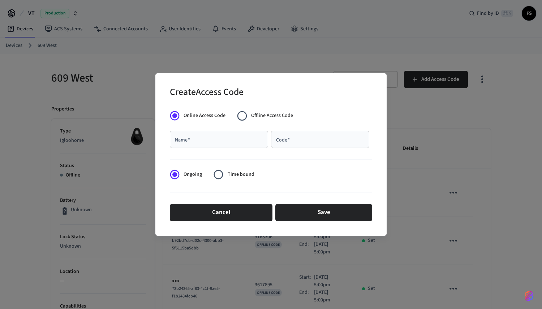
click at [269, 115] on span "Offline Access Code" at bounding box center [272, 116] width 42 height 8
click at [236, 145] on div "Name   *" at bounding box center [219, 139] width 98 height 17
type input "***"
click at [250, 175] on span "Time bound" at bounding box center [241, 175] width 27 height 8
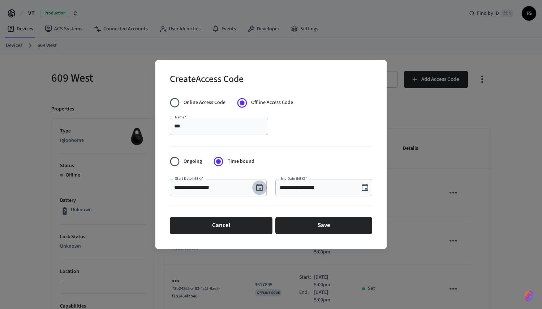
click at [259, 189] on icon "Choose date, selected date is Aug 15, 2025" at bounding box center [259, 187] width 7 height 7
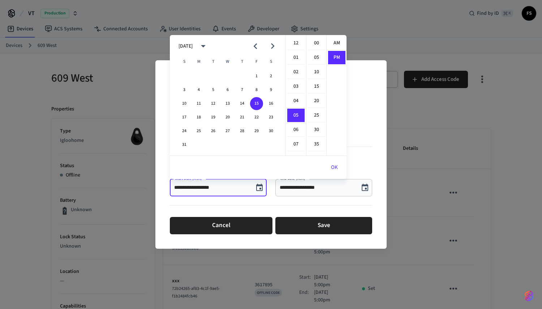
scroll to position [13, 0]
click at [260, 78] on button "1" at bounding box center [256, 76] width 13 height 13
type input "**********"
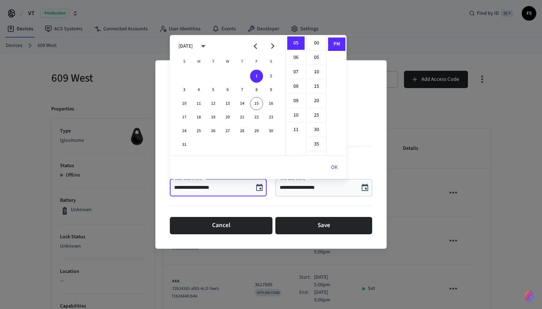
click at [366, 188] on icon "Choose date, selected date is Aug 15, 2025" at bounding box center [365, 188] width 9 height 9
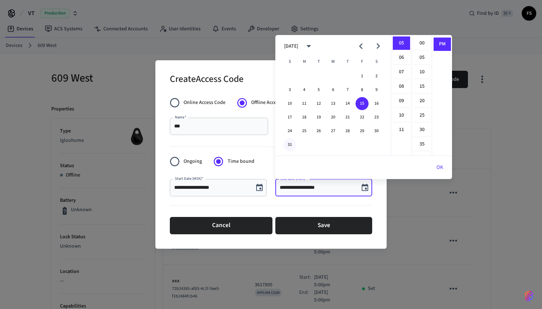
click at [291, 143] on button "31" at bounding box center [289, 144] width 13 height 13
type input "**********"
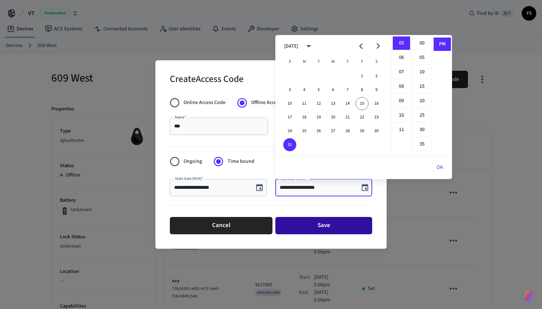
click at [295, 231] on button "Save" at bounding box center [323, 225] width 97 height 17
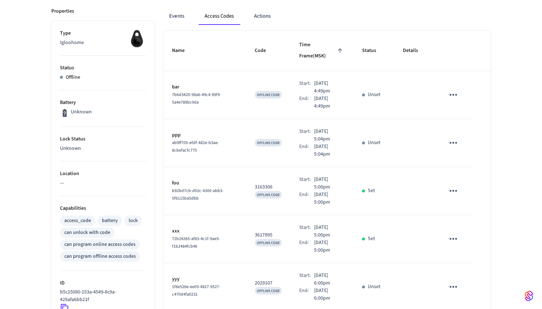
scroll to position [100, 0]
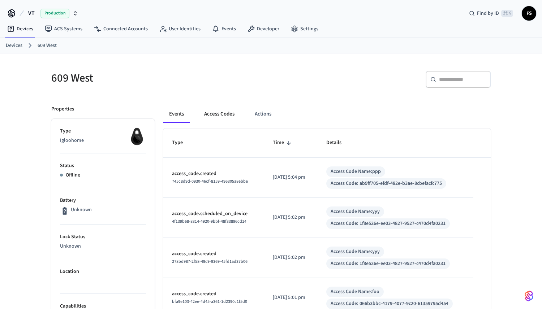
click at [222, 116] on button "Access Codes" at bounding box center [219, 114] width 42 height 17
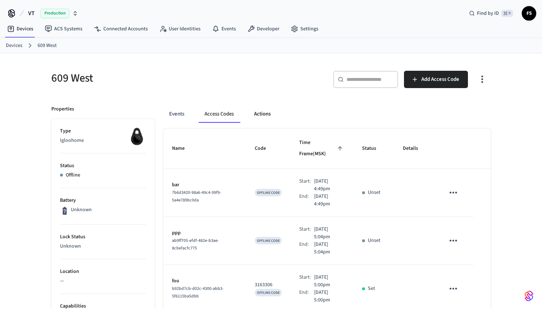
click at [265, 114] on button "Actions" at bounding box center [262, 114] width 28 height 17
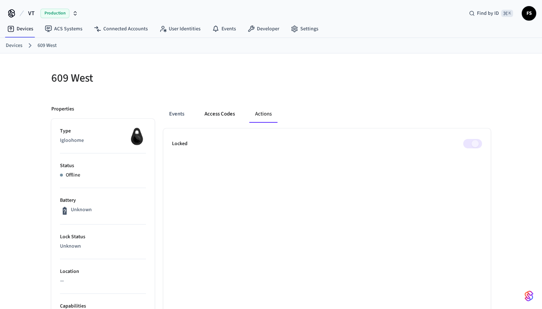
click at [224, 113] on button "Access Codes" at bounding box center [220, 114] width 42 height 17
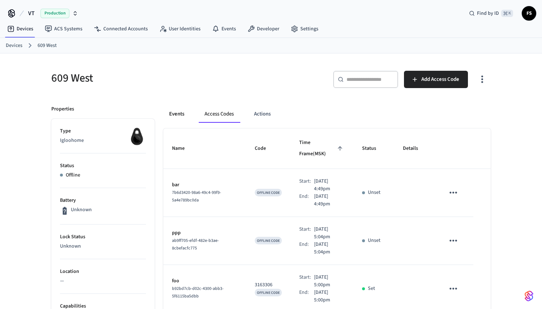
click at [181, 120] on button "Events" at bounding box center [176, 114] width 27 height 17
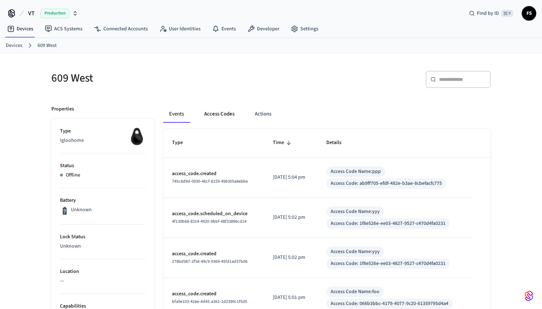
click at [206, 118] on button "Access Codes" at bounding box center [219, 114] width 42 height 17
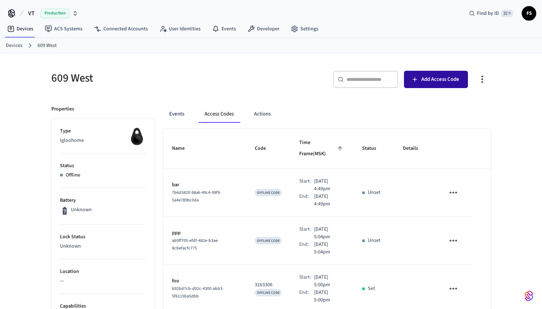
click at [422, 77] on span "Add Access Code" at bounding box center [440, 79] width 38 height 9
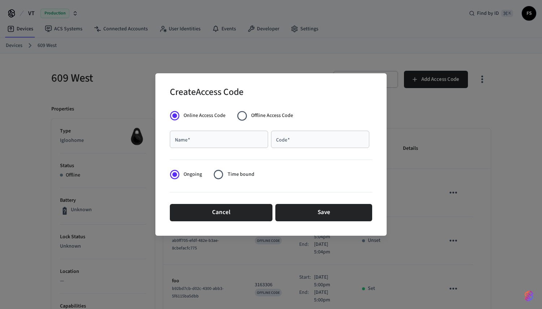
click at [290, 115] on span "Offline Access Code" at bounding box center [272, 116] width 42 height 8
click at [241, 173] on span "Time bound" at bounding box center [241, 175] width 27 height 8
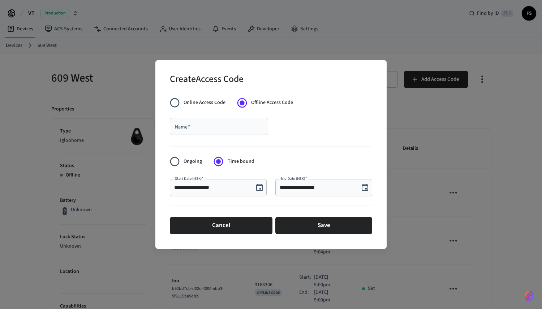
click at [250, 126] on input "Name   *" at bounding box center [219, 126] width 90 height 7
type input "****"
click at [257, 186] on icon "Choose date, selected date is Aug 15, 2025" at bounding box center [259, 187] width 7 height 7
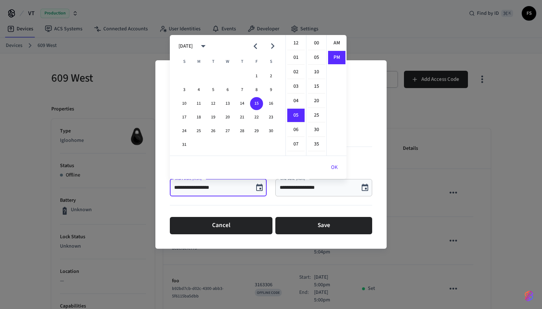
scroll to position [13, 0]
click at [296, 119] on li "10" at bounding box center [295, 116] width 17 height 14
click at [317, 44] on li "00" at bounding box center [316, 44] width 17 height 14
type input "**********"
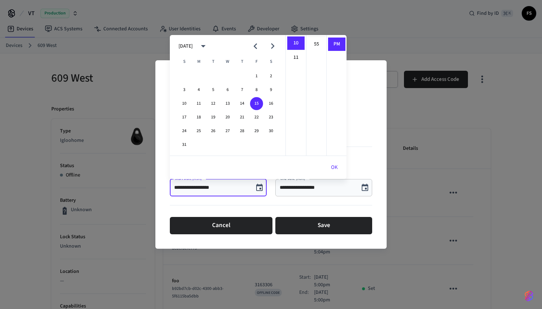
scroll to position [0, 0]
click at [337, 172] on button "OK" at bounding box center [334, 167] width 24 height 17
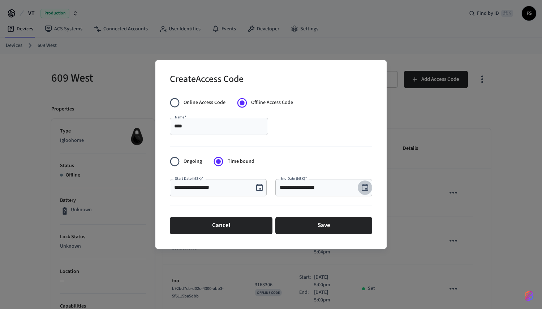
click at [363, 192] on button "Choose date, selected date is Aug 15, 2025" at bounding box center [365, 188] width 14 height 14
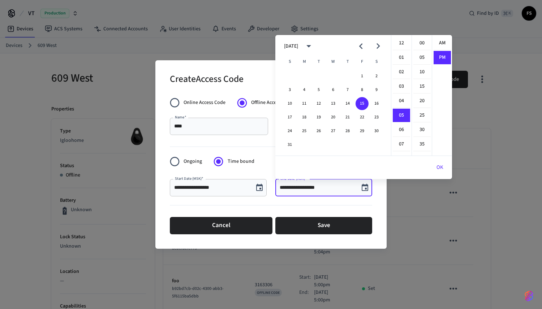
scroll to position [13, 0]
click at [406, 127] on li "11" at bounding box center [401, 129] width 17 height 13
click at [421, 43] on li "00" at bounding box center [421, 44] width 17 height 14
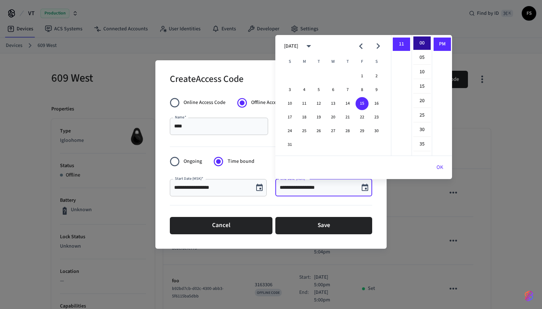
type input "**********"
click at [439, 167] on button "OK" at bounding box center [440, 167] width 24 height 17
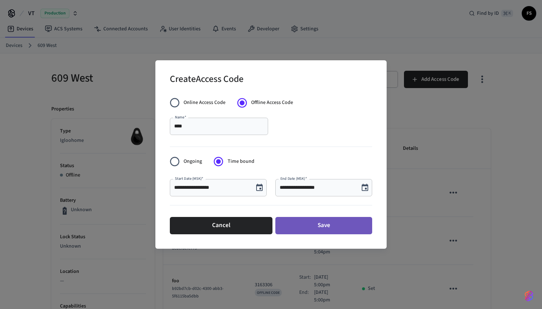
click at [325, 225] on button "Save" at bounding box center [323, 225] width 97 height 17
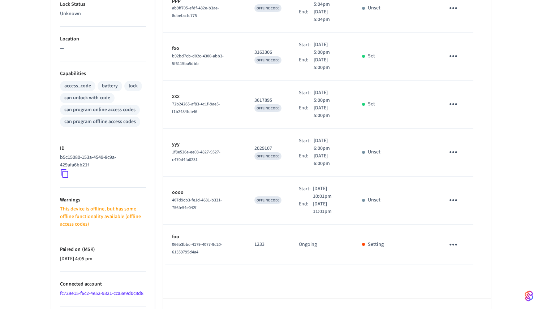
scroll to position [233, 0]
click at [259, 193] on p "389435629" at bounding box center [267, 197] width 27 height 8
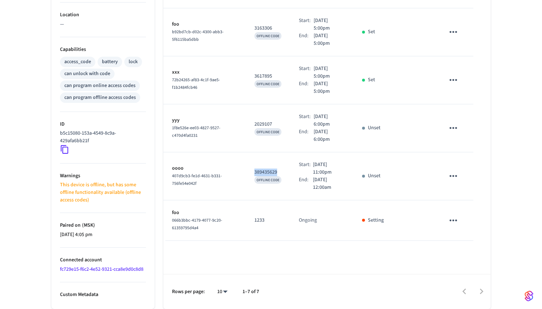
scroll to position [0, 0]
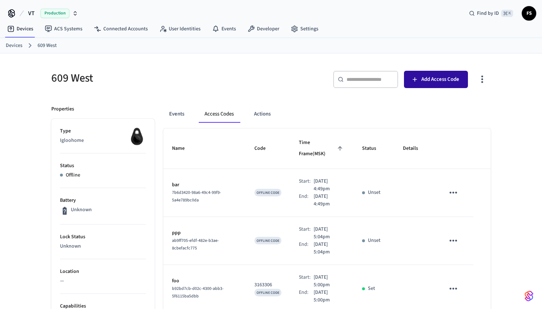
click at [435, 80] on span "Add Access Code" at bounding box center [440, 79] width 38 height 9
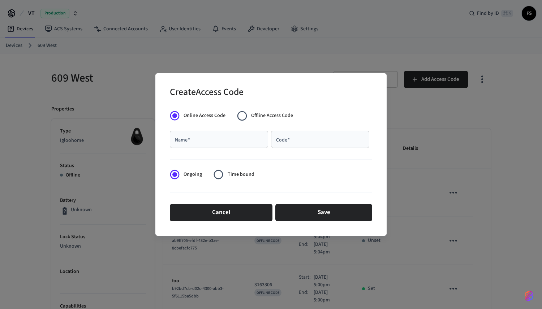
click at [277, 114] on span "Offline Access Code" at bounding box center [272, 116] width 42 height 8
click at [241, 141] on input "Name   *" at bounding box center [219, 139] width 90 height 7
click at [239, 174] on span "Time bound" at bounding box center [241, 175] width 27 height 8
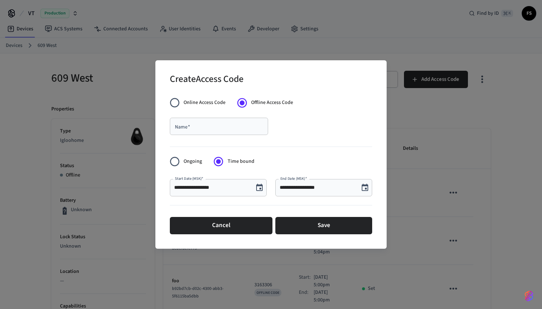
click at [253, 123] on input "Name   *" at bounding box center [219, 126] width 90 height 7
type input "***"
click at [257, 190] on icon "Choose date, selected date is Aug 15, 2025" at bounding box center [259, 188] width 9 height 9
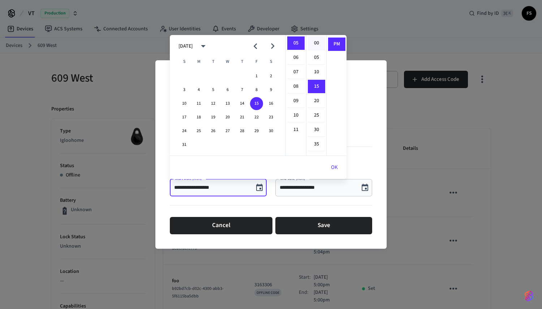
click at [318, 45] on li "00" at bounding box center [316, 44] width 17 height 14
type input "**********"
click at [362, 189] on icon "Choose date, selected date is Aug 15, 2025" at bounding box center [365, 188] width 9 height 9
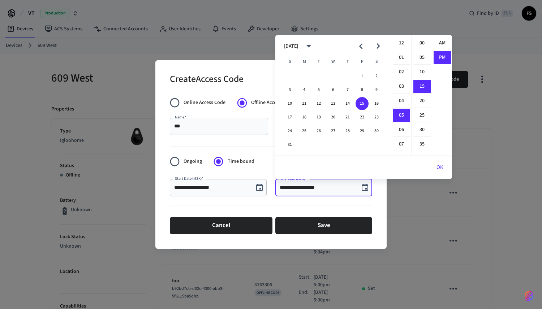
scroll to position [13, 0]
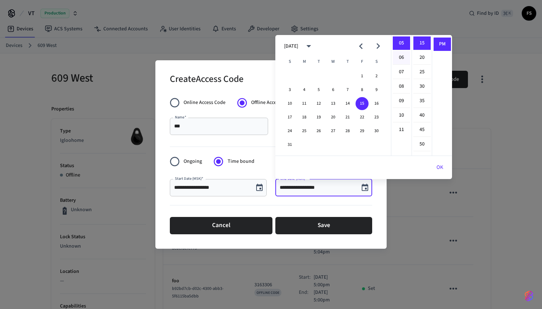
click at [404, 57] on li "06" at bounding box center [401, 58] width 17 height 14
click at [421, 40] on li "00" at bounding box center [421, 44] width 17 height 14
type input "**********"
click at [438, 169] on button "OK" at bounding box center [440, 167] width 24 height 17
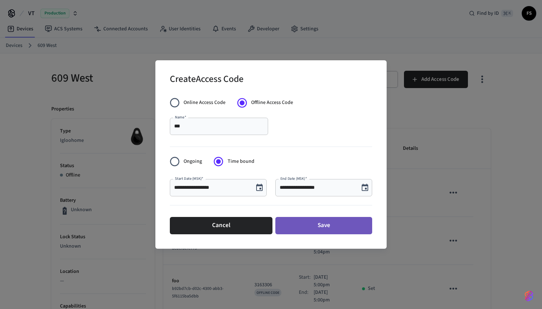
click at [294, 225] on button "Save" at bounding box center [323, 225] width 97 height 17
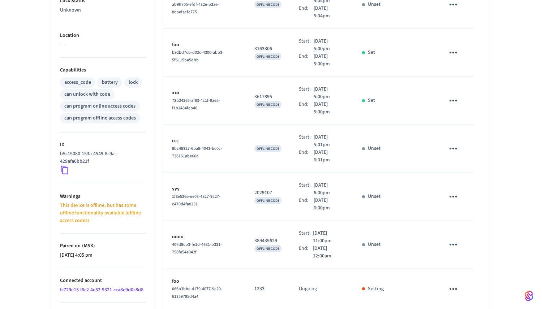
scroll to position [224, 0]
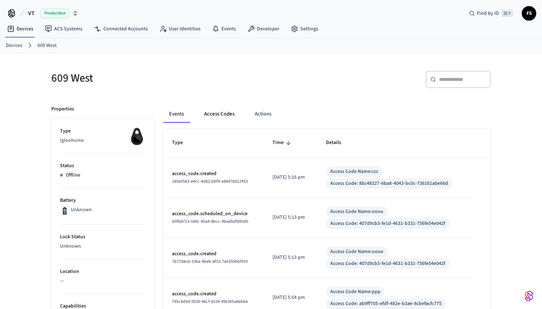
click at [229, 109] on button "Access Codes" at bounding box center [219, 114] width 42 height 17
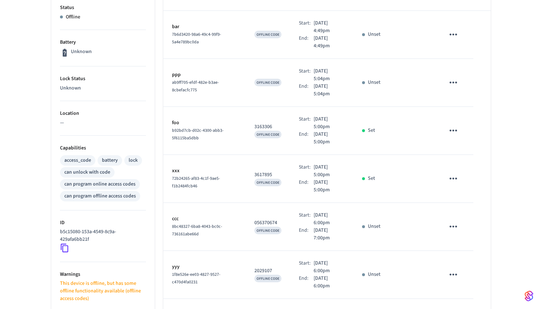
scroll to position [160, 0]
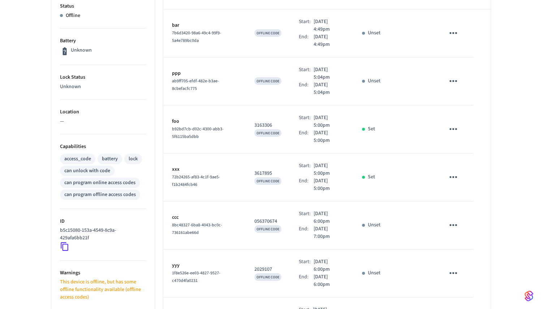
click at [266, 218] on p "056370674" at bounding box center [267, 222] width 27 height 8
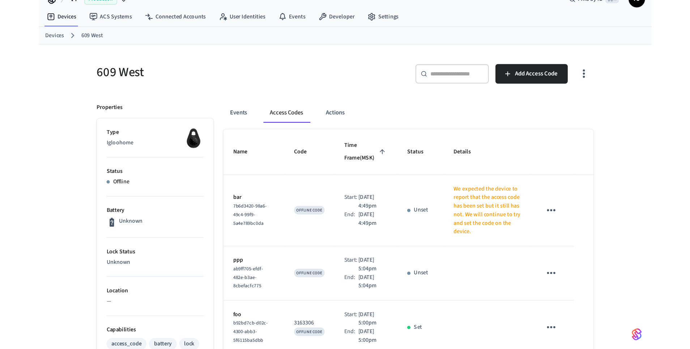
scroll to position [0, 0]
